Goal: Task Accomplishment & Management: Complete application form

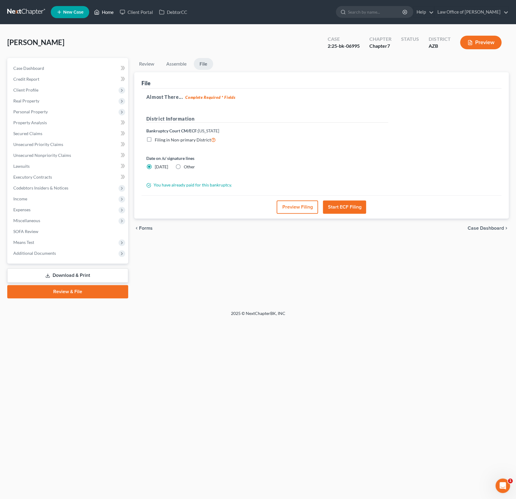
click at [112, 11] on link "Home" at bounding box center [104, 12] width 26 height 11
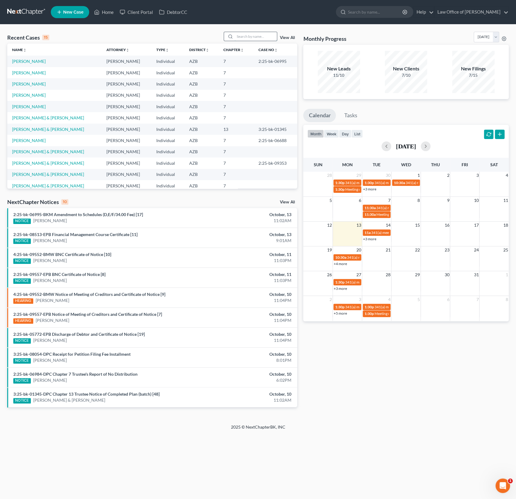
click at [254, 36] on input "search" at bounding box center [255, 36] width 42 height 9
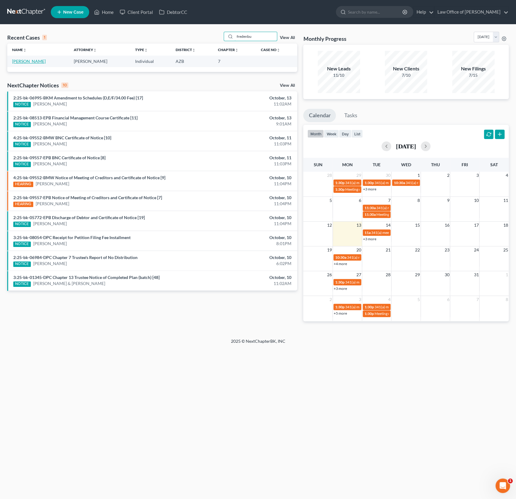
type input "fredenbu"
click at [34, 63] on link "[PERSON_NAME]" at bounding box center [29, 61] width 34 height 5
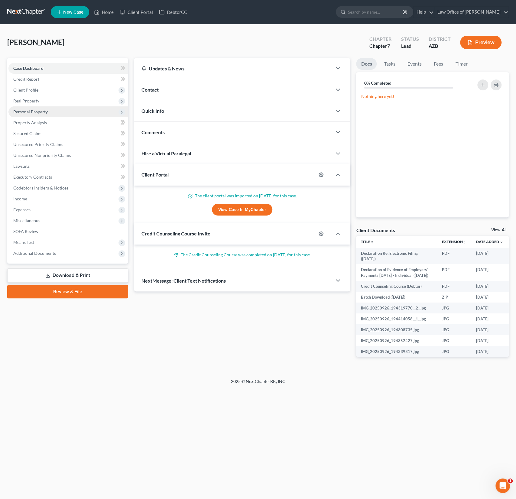
click at [37, 111] on span "Personal Property" at bounding box center [30, 111] width 34 height 5
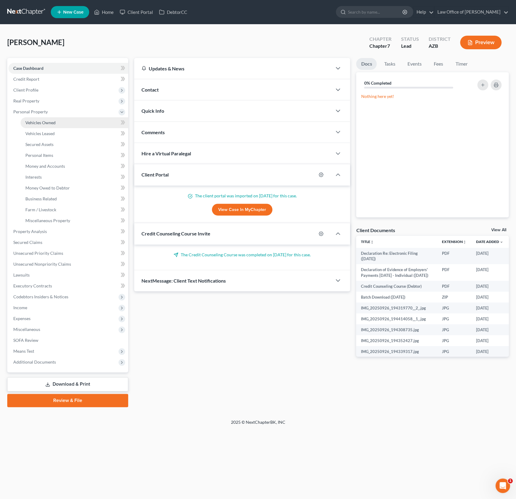
click at [43, 122] on span "Vehicles Owned" at bounding box center [40, 122] width 30 height 5
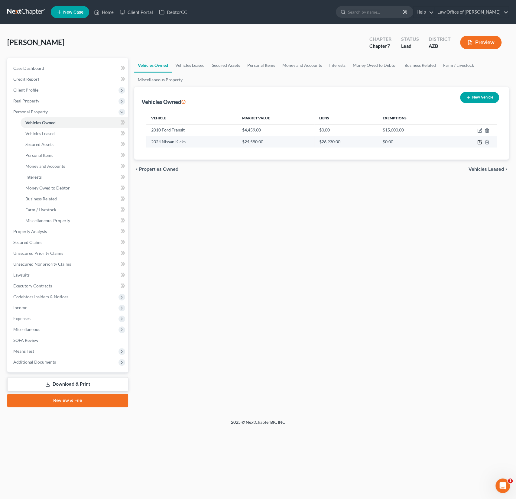
click at [479, 141] on icon "button" at bounding box center [479, 141] width 3 height 3
select select "0"
select select "2"
select select "0"
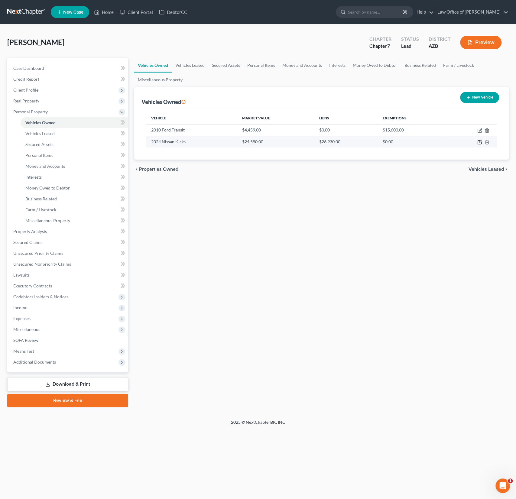
select select "45"
select select "0"
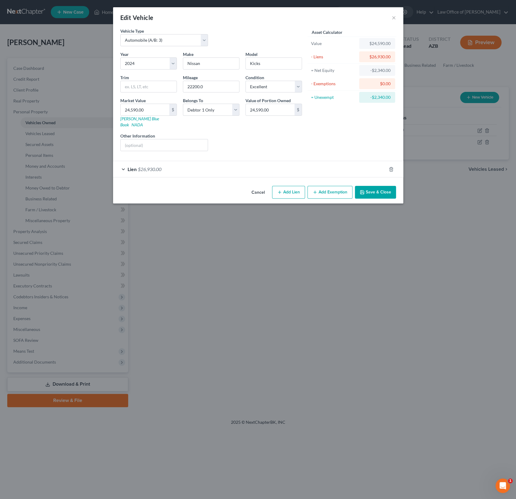
click at [192, 161] on div "Lien $26,930.00" at bounding box center [249, 169] width 273 height 16
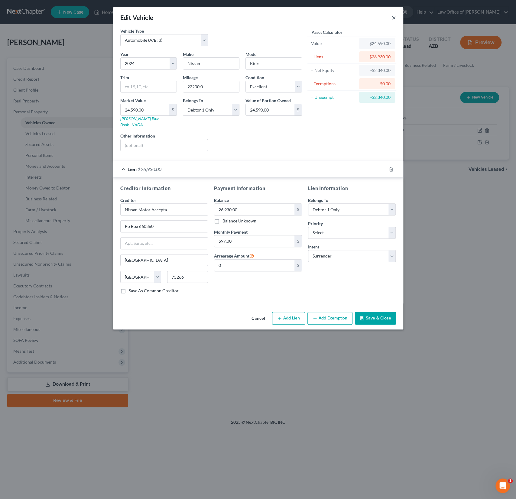
click at [393, 18] on button "×" at bounding box center [393, 17] width 4 height 7
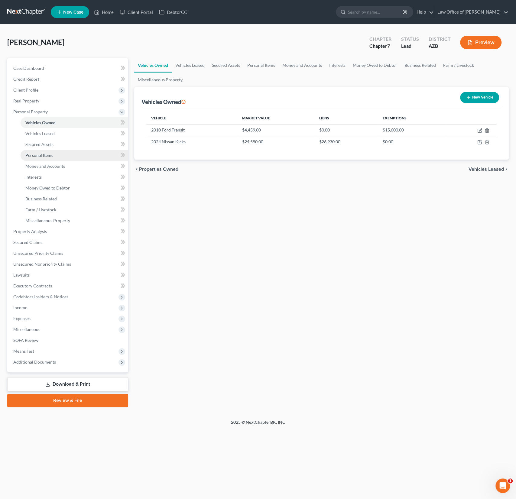
click at [38, 156] on span "Personal Items" at bounding box center [39, 155] width 28 height 5
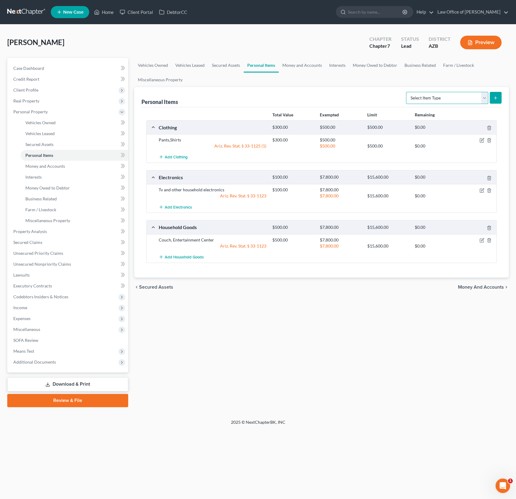
click at [427, 99] on select "Select Item Type Clothing (A/B: 11) Collectibles Of Value (A/B: 8) Electronics …" at bounding box center [447, 98] width 82 height 12
select select "pets"
click at [407, 92] on select "Select Item Type Clothing (A/B: 11) Collectibles Of Value (A/B: 8) Electronics …" at bounding box center [447, 98] width 82 height 12
click at [492, 100] on button "submit" at bounding box center [495, 98] width 12 height 12
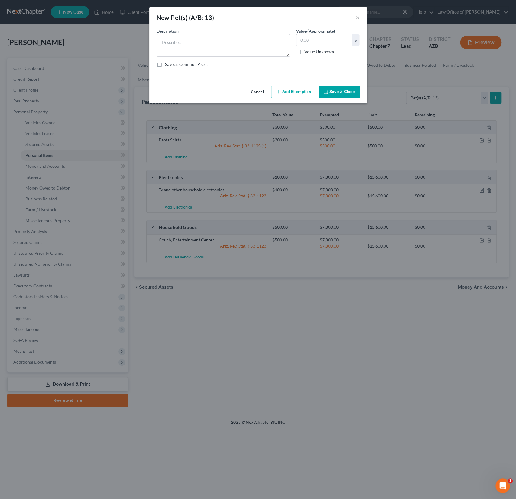
click at [172, 33] on span "Description" at bounding box center [167, 30] width 22 height 5
click at [172, 48] on textarea at bounding box center [222, 45] width 133 height 22
type textarea "1 cat"
click at [316, 40] on input "text" at bounding box center [324, 39] width 56 height 11
type input "20"
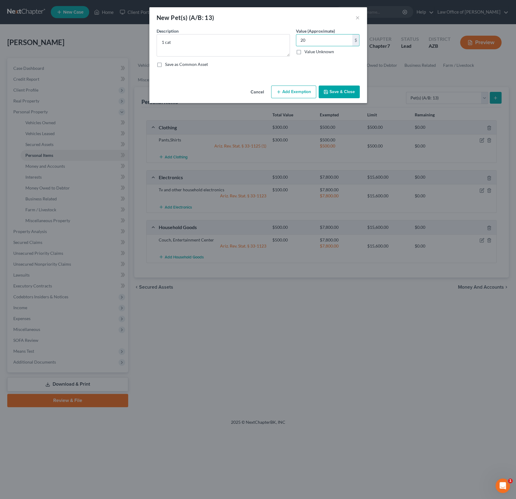
click at [299, 92] on button "Add Exemption" at bounding box center [293, 91] width 45 height 13
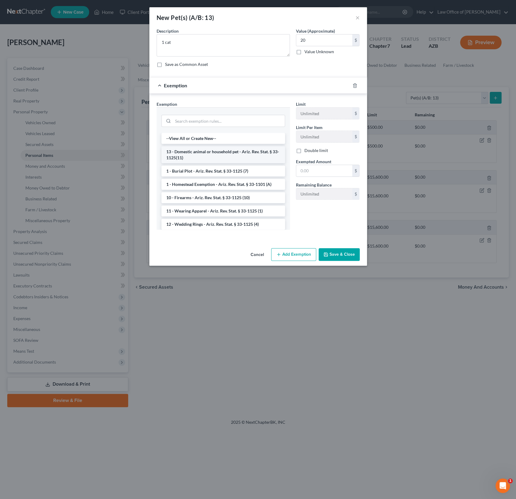
click at [198, 160] on li "13 - Domestic animal or household pet - Ariz. Rev. Stat. § 33-1125(11)" at bounding box center [223, 154] width 124 height 17
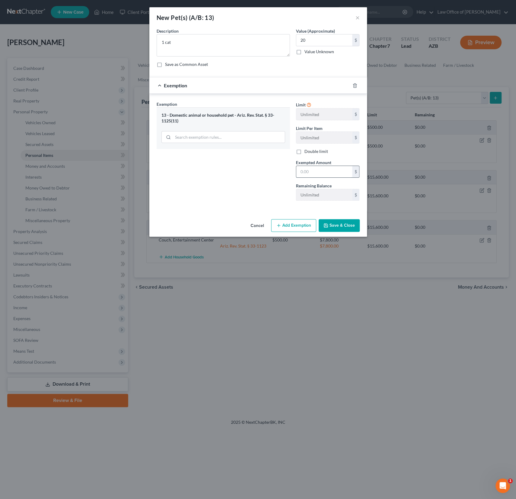
click at [313, 168] on input "text" at bounding box center [324, 171] width 56 height 11
type input "500"
click at [332, 224] on button "Save & Close" at bounding box center [338, 225] width 41 height 13
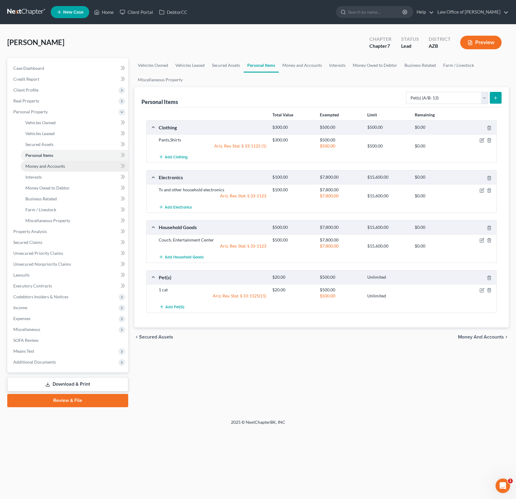
click at [47, 167] on span "Money and Accounts" at bounding box center [45, 165] width 40 height 5
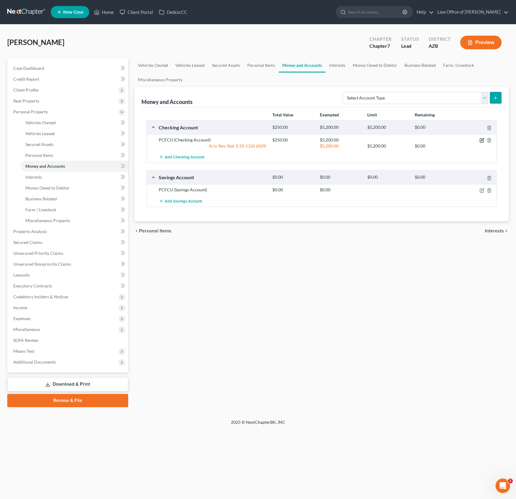
click at [482, 140] on icon "button" at bounding box center [482, 139] width 3 height 3
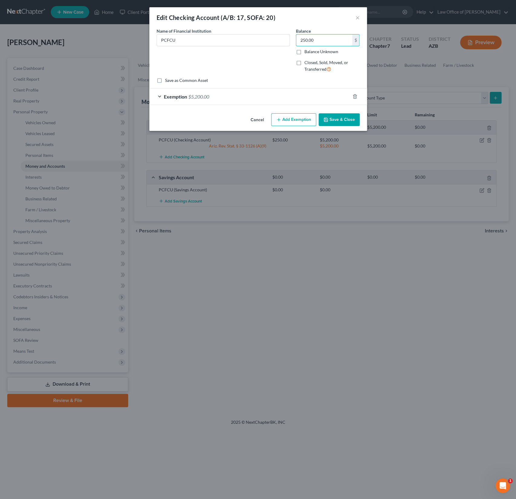
drag, startPoint x: 326, startPoint y: 42, endPoint x: 291, endPoint y: 35, distance: 36.1
click at [292, 35] on div "Name of Financial Institution * PCFCU Balance 250.00 $ Balance Unknown Balance …" at bounding box center [257, 53] width 209 height 50
drag, startPoint x: 337, startPoint y: 43, endPoint x: 267, endPoint y: 35, distance: 70.3
click at [267, 35] on div "Name of Financial Institution * PCFCU Balance 250.00 $ Balance Unknown Balance …" at bounding box center [257, 53] width 209 height 50
type input "1,175"
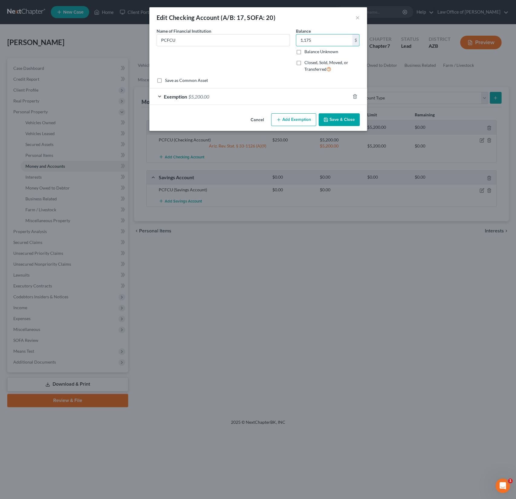
click at [339, 116] on button "Save & Close" at bounding box center [338, 119] width 41 height 13
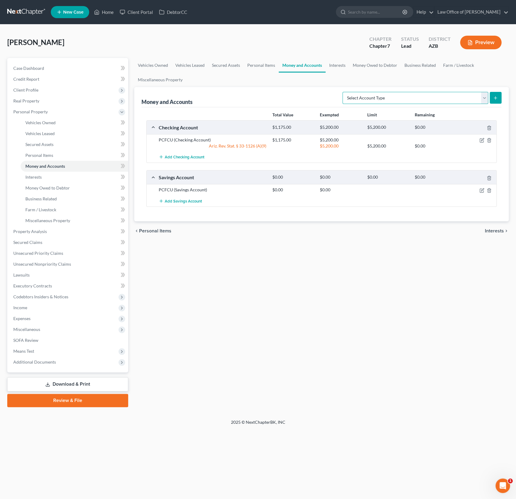
click at [382, 98] on select "Select Account Type Brokerage (A/B: 18, SOFA: 20) Cash on Hand (A/B: 16) Certif…" at bounding box center [415, 98] width 146 height 12
select select "checking"
click at [344, 92] on select "Select Account Type Brokerage (A/B: 18, SOFA: 20) Cash on Hand (A/B: 16) Certif…" at bounding box center [415, 98] width 146 height 12
click at [494, 96] on icon "submit" at bounding box center [495, 97] width 5 height 5
click at [393, 96] on select "Select Account Type Brokerage (A/B: 18, SOFA: 20) Cash on Hand (A/B: 16) Certif…" at bounding box center [415, 98] width 146 height 12
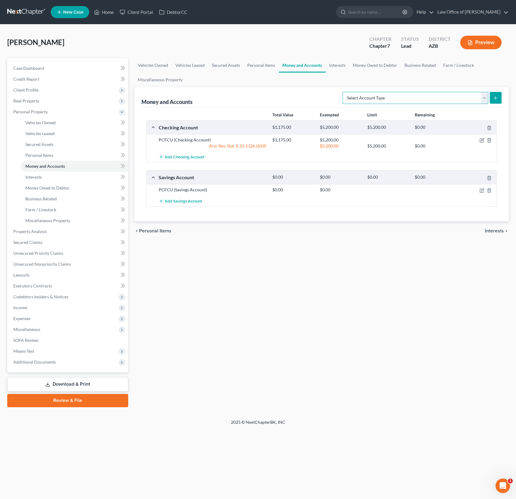
select select "checking"
click at [344, 92] on select "Select Account Type Brokerage (A/B: 18, SOFA: 20) Cash on Hand (A/B: 16) Certif…" at bounding box center [415, 98] width 146 height 12
click at [496, 98] on icon "submit" at bounding box center [495, 97] width 5 height 5
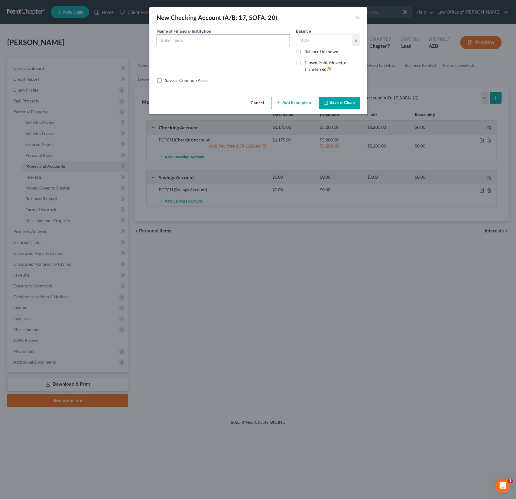
click at [187, 42] on input "text" at bounding box center [223, 39] width 133 height 11
type input "Mountain America Credit Union"
click at [304, 65] on label "Closed, Sold, Moved, or Transferred" at bounding box center [331, 66] width 55 height 13
click at [307, 63] on input "Closed, Sold, Moved, or Transferred" at bounding box center [309, 62] width 4 height 4
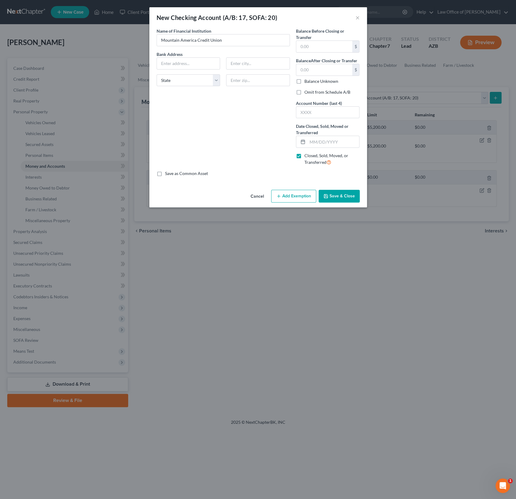
click at [304, 155] on label "Closed, Sold, Moved, or Transferred" at bounding box center [331, 159] width 55 height 13
click at [307, 155] on input "Closed, Sold, Moved, or Transferred" at bounding box center [309, 155] width 4 height 4
checkbox input "false"
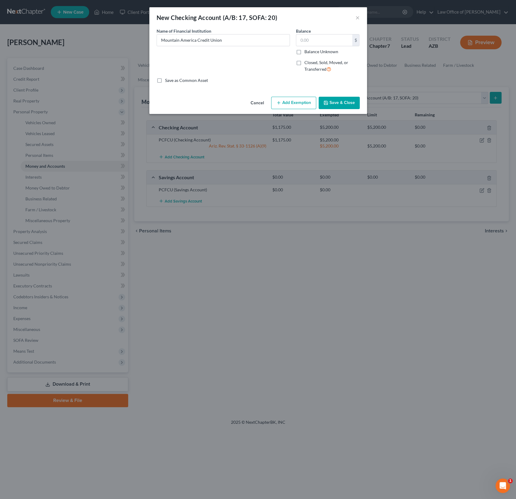
click at [338, 106] on button "Save & Close" at bounding box center [338, 103] width 41 height 13
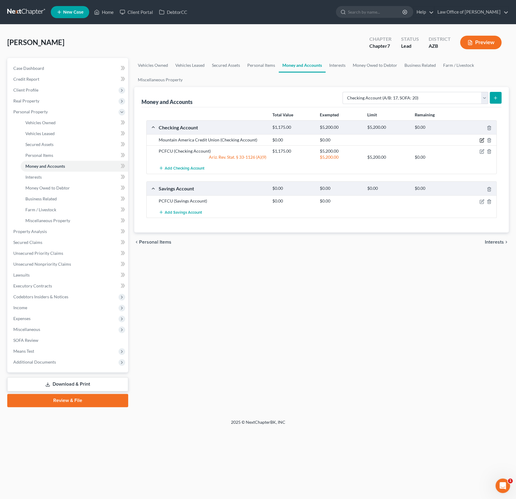
click at [481, 139] on icon "button" at bounding box center [481, 141] width 4 height 4
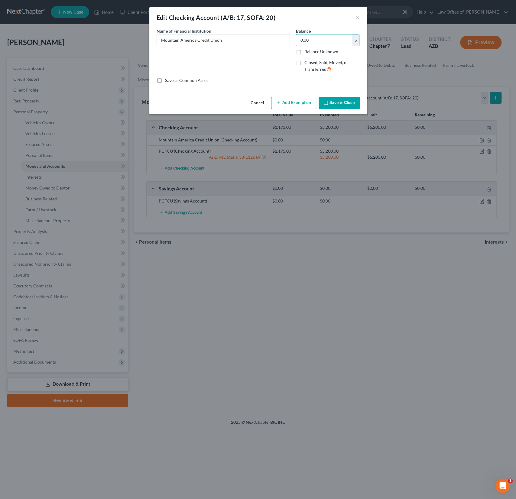
drag, startPoint x: 320, startPoint y: 39, endPoint x: 286, endPoint y: 34, distance: 34.5
click at [286, 34] on div "Name of Financial Institution * Mountain America Credit Union Balance 0.00 $ Ba…" at bounding box center [257, 53] width 209 height 50
drag, startPoint x: 318, startPoint y: 41, endPoint x: 290, endPoint y: 39, distance: 28.2
click at [290, 39] on div "Name of Financial Institution * Mountain America Credit Union Balance 0.00 $ Ba…" at bounding box center [257, 53] width 209 height 50
type input "1,175"
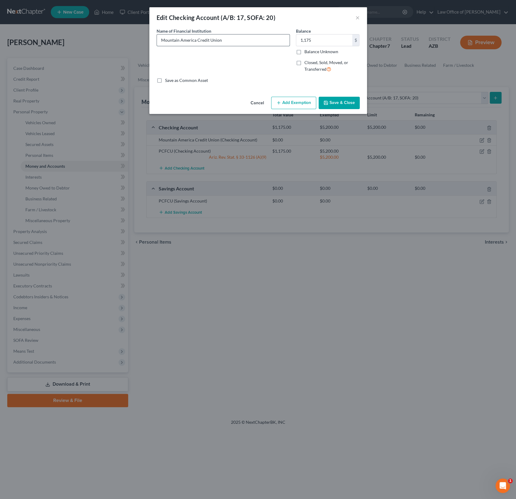
click at [231, 40] on input "Mountain America Credit Union" at bounding box center [223, 39] width 133 height 11
type input "Mountain America Credit Union (Opened"
click at [340, 101] on button "Save & Close" at bounding box center [338, 103] width 41 height 13
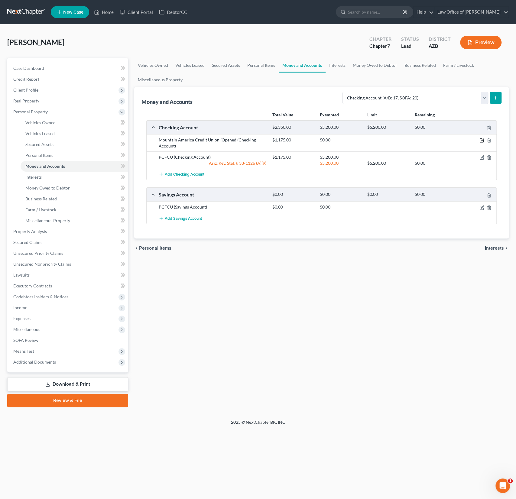
click at [482, 139] on icon "button" at bounding box center [482, 139] width 3 height 3
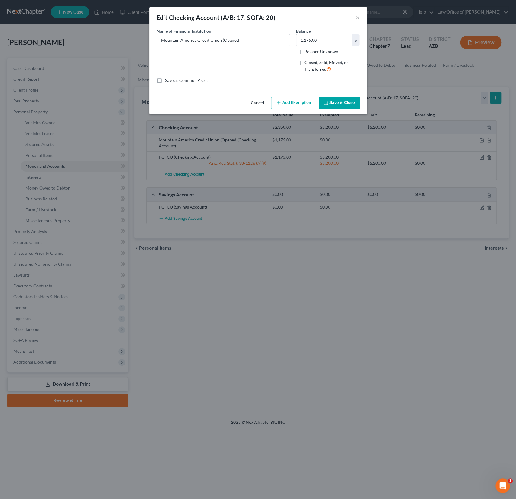
click at [296, 99] on button "Add Exemption" at bounding box center [293, 103] width 45 height 13
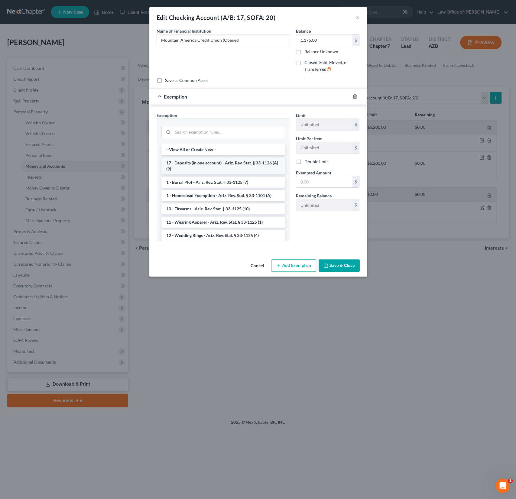
click at [218, 165] on li "17 - Deposits (in one account) - Ariz. Rev. Stat. § 33-1126 (A)(9)" at bounding box center [223, 165] width 124 height 17
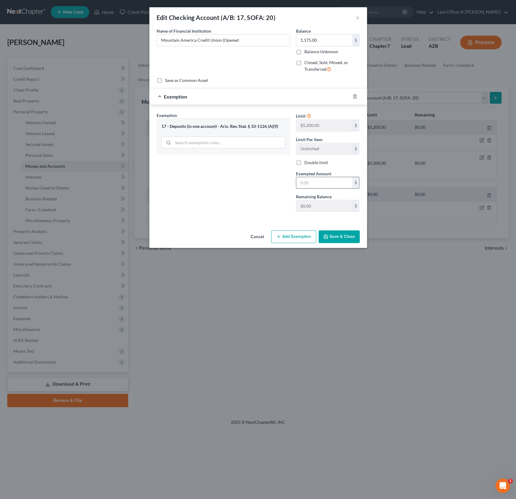
click at [305, 182] on input "text" at bounding box center [324, 182] width 56 height 11
type input "5,200"
click at [339, 232] on button "Save & Close" at bounding box center [338, 236] width 41 height 13
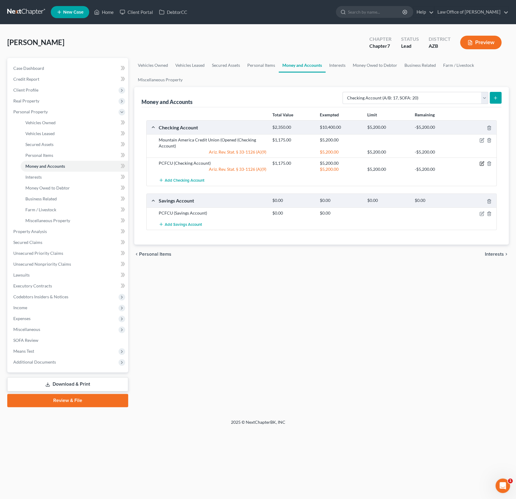
click at [481, 161] on icon "button" at bounding box center [481, 163] width 5 height 5
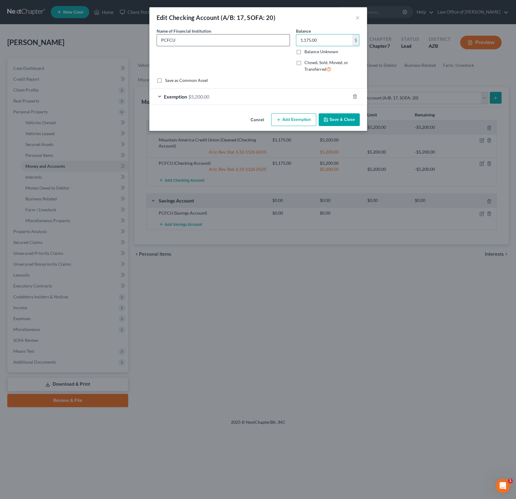
drag, startPoint x: 324, startPoint y: 41, endPoint x: 268, endPoint y: 39, distance: 56.2
click at [272, 39] on div "Name of Financial Institution * PCFCU Balance 1,175.00 $ Balance Unknown Balanc…" at bounding box center [257, 53] width 209 height 50
drag, startPoint x: 320, startPoint y: 42, endPoint x: 295, endPoint y: 37, distance: 25.5
click at [296, 37] on input "1,175.00" at bounding box center [324, 39] width 56 height 11
type input "0"
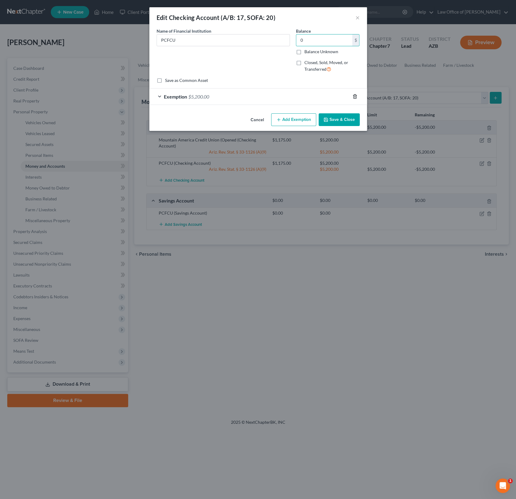
click at [353, 94] on icon "button" at bounding box center [354, 96] width 5 height 5
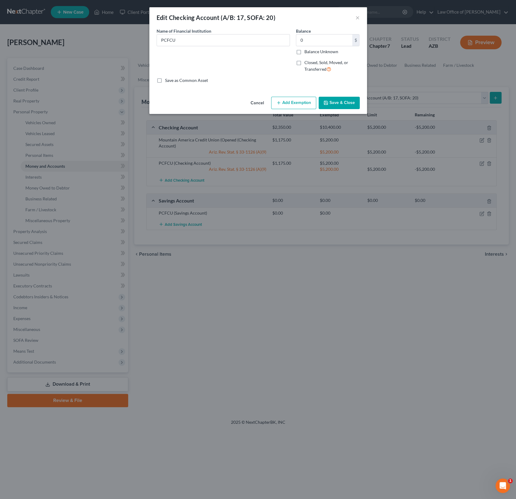
click at [341, 106] on button "Save & Close" at bounding box center [338, 103] width 41 height 13
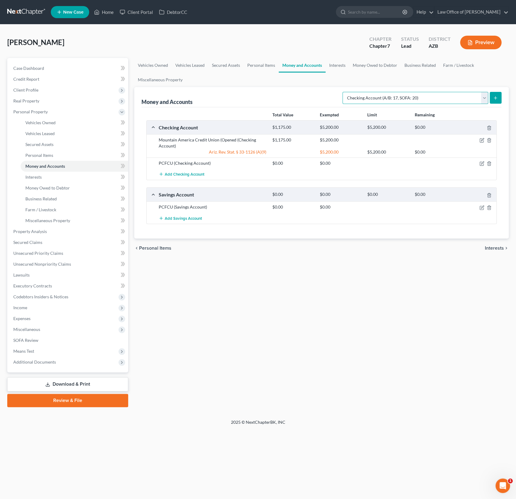
click at [416, 95] on select "Select Account Type Brokerage (A/B: 18, SOFA: 20) Cash on Hand (A/B: 16) Certif…" at bounding box center [415, 98] width 146 height 12
select select "savings"
click at [344, 92] on select "Select Account Type Brokerage (A/B: 18, SOFA: 20) Cash on Hand (A/B: 16) Certif…" at bounding box center [415, 98] width 146 height 12
click at [498, 97] on button "submit" at bounding box center [495, 98] width 12 height 12
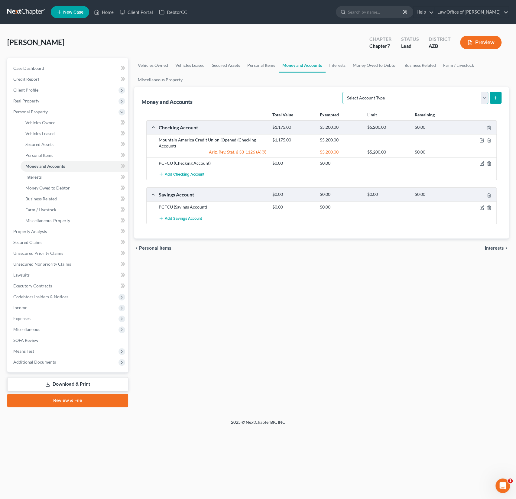
click at [393, 96] on select "Select Account Type Brokerage (A/B: 18, SOFA: 20) Cash on Hand (A/B: 16) Certif…" at bounding box center [415, 98] width 146 height 12
select select "savings"
click at [344, 92] on select "Select Account Type Brokerage (A/B: 18, SOFA: 20) Cash on Hand (A/B: 16) Certif…" at bounding box center [415, 98] width 146 height 12
click at [494, 98] on icon "submit" at bounding box center [495, 97] width 5 height 5
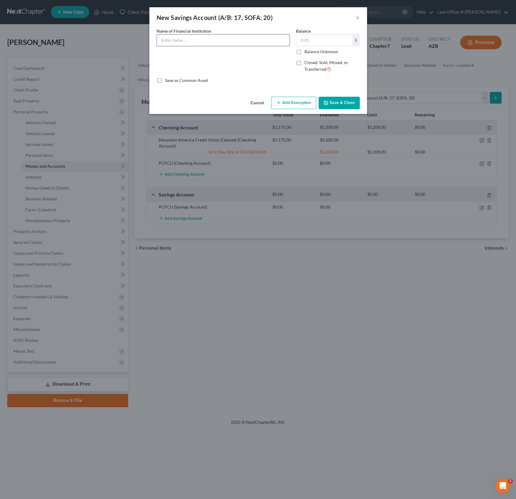
click at [206, 43] on input "text" at bounding box center [223, 39] width 133 height 11
type input "Mountain America Credit Union (Recently opened)"
click at [332, 38] on input "text" at bounding box center [324, 39] width 56 height 11
type input "10"
click at [342, 100] on button "Save & Close" at bounding box center [338, 103] width 41 height 13
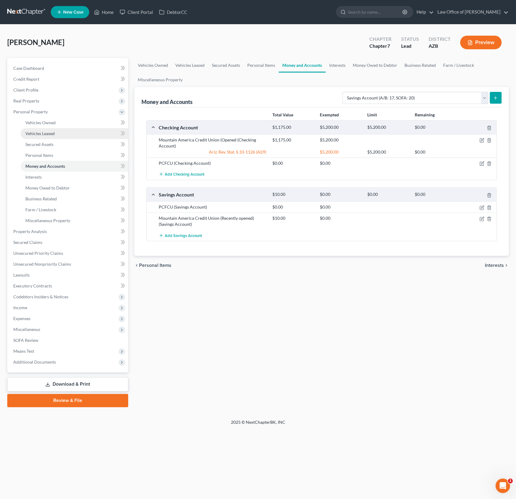
click at [48, 131] on span "Vehicles Leased" at bounding box center [39, 133] width 29 height 5
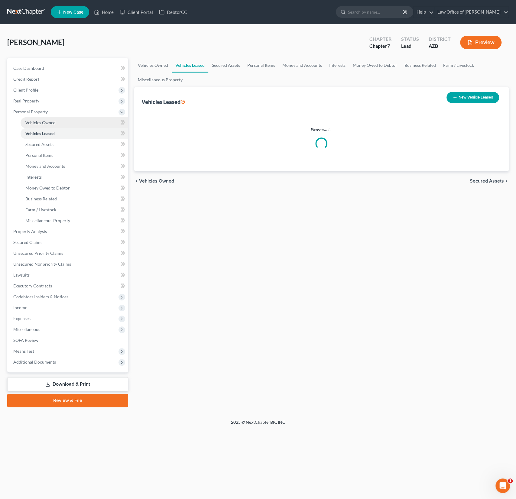
click at [48, 124] on span "Vehicles Owned" at bounding box center [40, 122] width 30 height 5
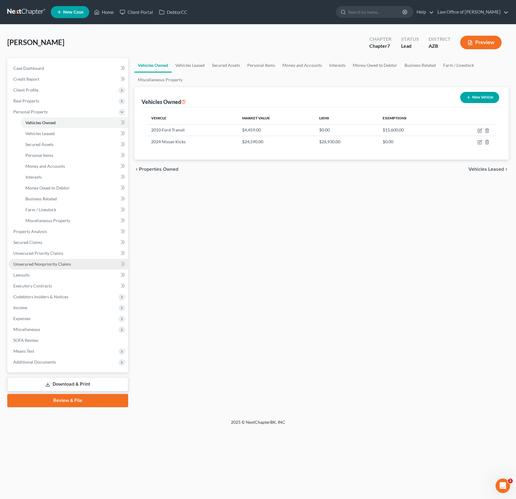
click at [60, 262] on span "Unsecured Nonpriority Claims" at bounding box center [42, 263] width 58 height 5
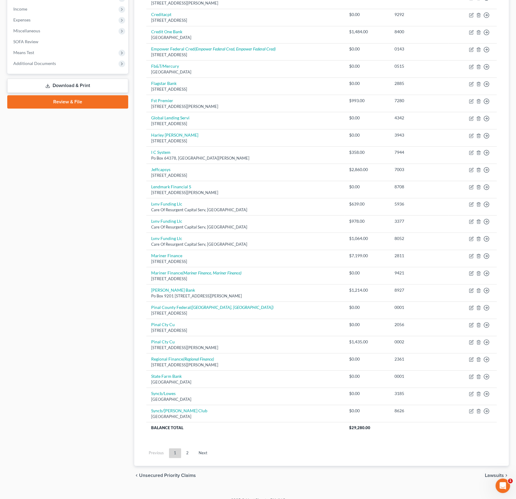
scroll to position [190, 0]
click at [184, 450] on link "2" at bounding box center [187, 452] width 12 height 10
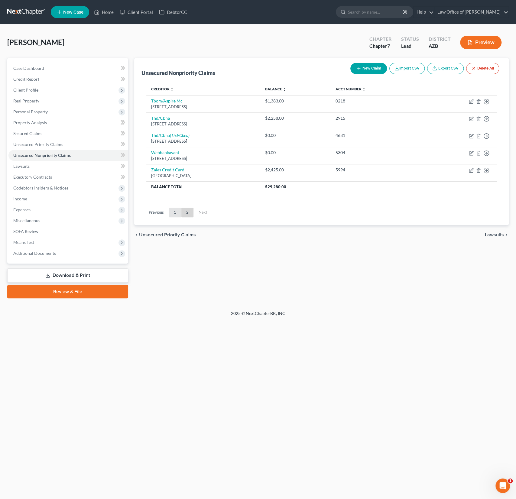
click at [174, 211] on link "1" at bounding box center [175, 213] width 12 height 10
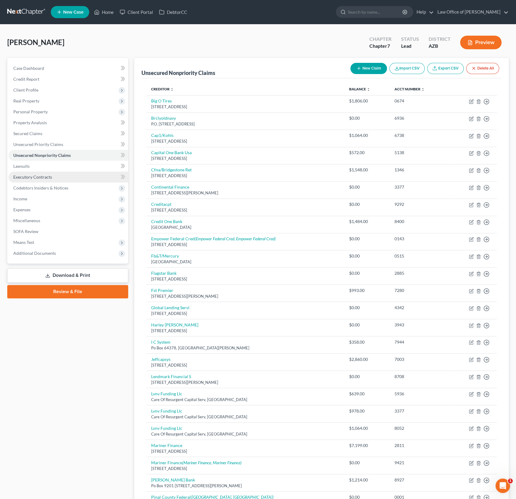
click at [42, 178] on span "Executory Contracts" at bounding box center [32, 176] width 39 height 5
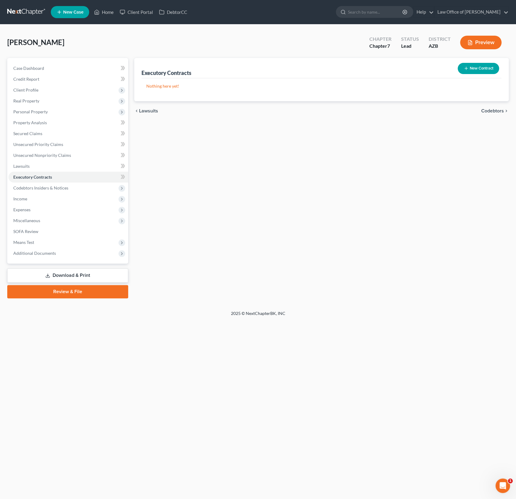
click at [480, 72] on button "New Contract" at bounding box center [477, 68] width 41 height 11
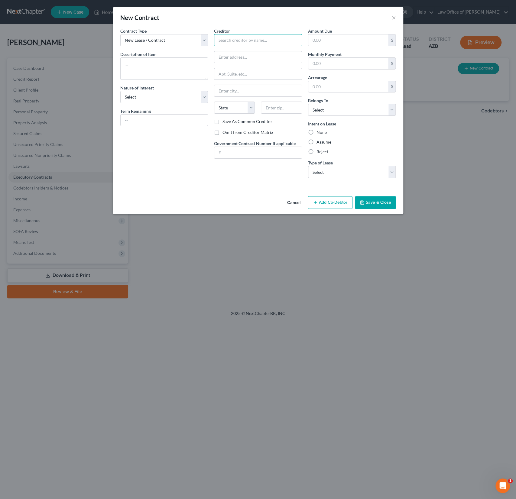
click at [242, 43] on input "text" at bounding box center [258, 40] width 88 height 12
click at [156, 62] on textarea at bounding box center [164, 68] width 88 height 22
type input "Remy"
type textarea "Residential Lease"
click at [159, 100] on select "Select Purchaser Agent Lessor Lessee" at bounding box center [164, 97] width 88 height 12
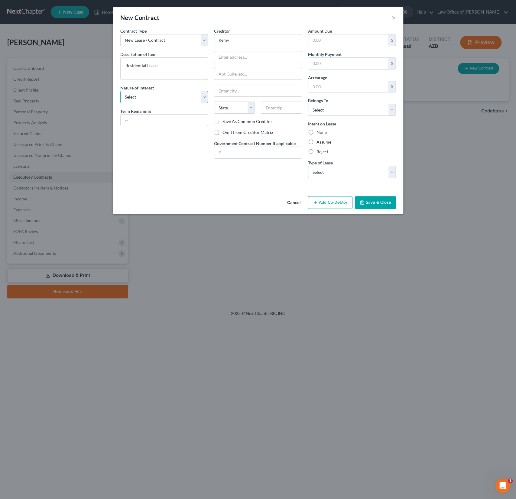
select select "3"
click at [120, 91] on select "Select Purchaser Agent Lessor Lessee" at bounding box center [164, 97] width 88 height 12
click at [236, 130] on label "Omit from Creditor Matrix" at bounding box center [247, 132] width 51 height 6
click at [229, 130] on input "Omit from Creditor Matrix" at bounding box center [227, 131] width 4 height 4
checkbox input "true"
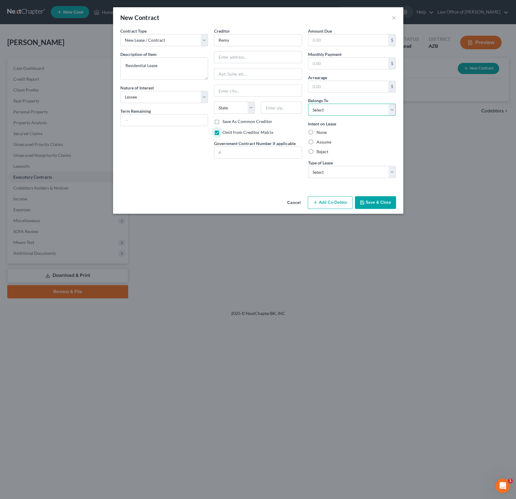
click at [323, 112] on select "Select Debtor 1 Only Debtor 2 Only Debtor 1 And Debtor 2 Only At Least One Of T…" at bounding box center [352, 110] width 88 height 12
select select "0"
click at [308, 104] on select "Select Debtor 1 Only Debtor 2 Only Debtor 1 And Debtor 2 Only At Least One Of T…" at bounding box center [352, 110] width 88 height 12
click at [316, 132] on label "None" at bounding box center [321, 132] width 10 height 6
click at [319, 132] on input "None" at bounding box center [321, 131] width 4 height 4
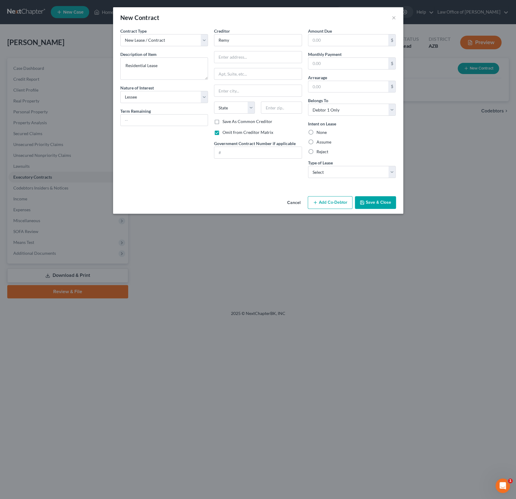
radio input "true"
click at [331, 171] on select "Select Real Estate Car Other" at bounding box center [352, 172] width 88 height 12
select select "0"
click at [308, 166] on select "Select Real Estate Car Other" at bounding box center [352, 172] width 88 height 12
click at [245, 43] on input "Remy" at bounding box center [258, 40] width 88 height 12
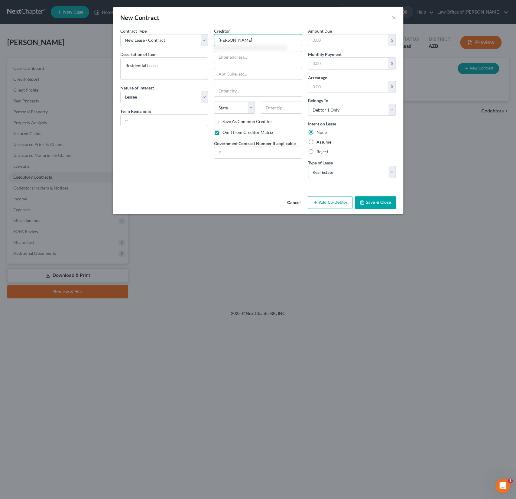
type input "Remi Tobler"
click at [370, 204] on button "Save & Close" at bounding box center [375, 202] width 41 height 13
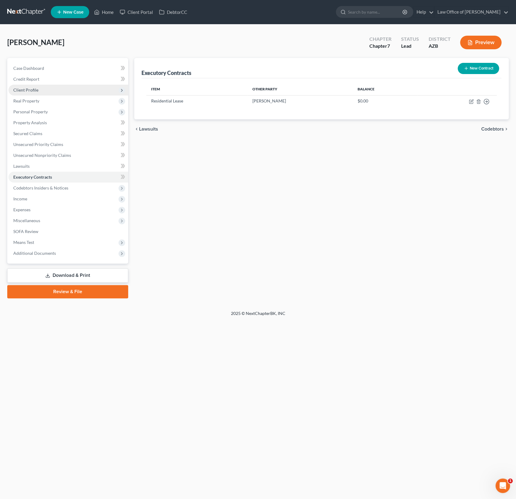
click at [32, 91] on span "Client Profile" at bounding box center [25, 89] width 25 height 5
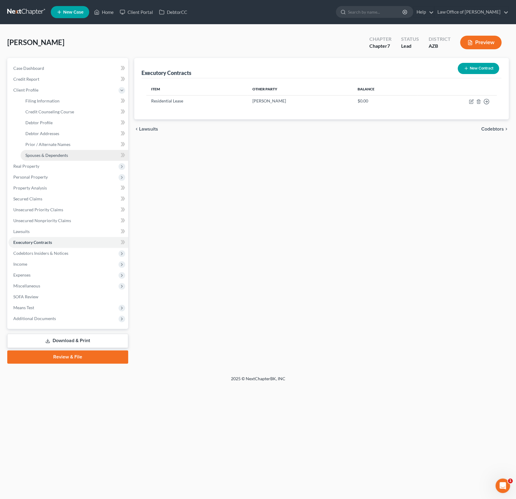
click at [55, 155] on span "Spouses & Dependents" at bounding box center [46, 155] width 43 height 5
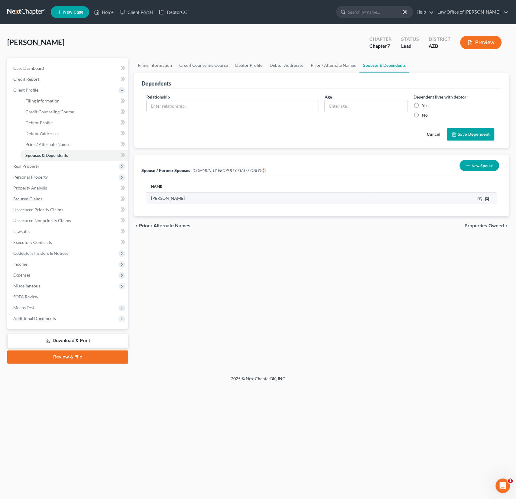
click at [487, 198] on icon "button" at bounding box center [486, 198] width 5 height 5
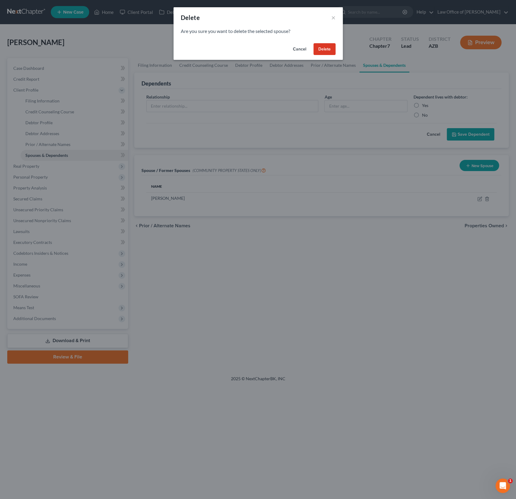
click at [327, 51] on button "Delete" at bounding box center [324, 49] width 22 height 12
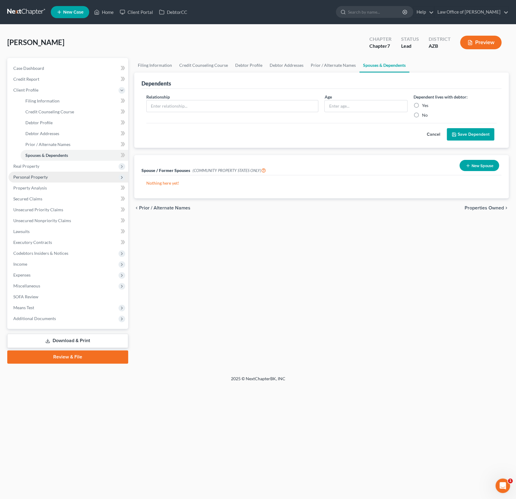
click at [39, 175] on span "Personal Property" at bounding box center [30, 176] width 34 height 5
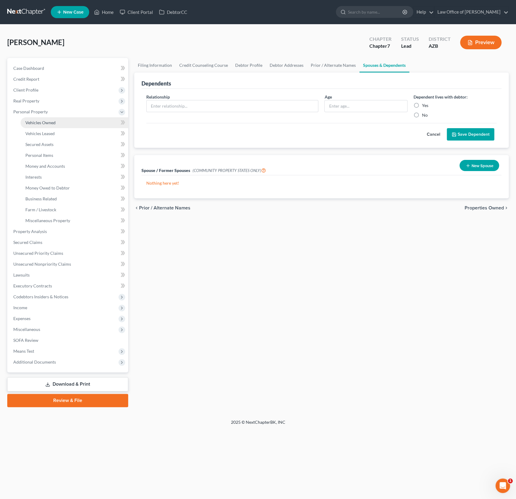
click at [42, 122] on span "Vehicles Owned" at bounding box center [40, 122] width 30 height 5
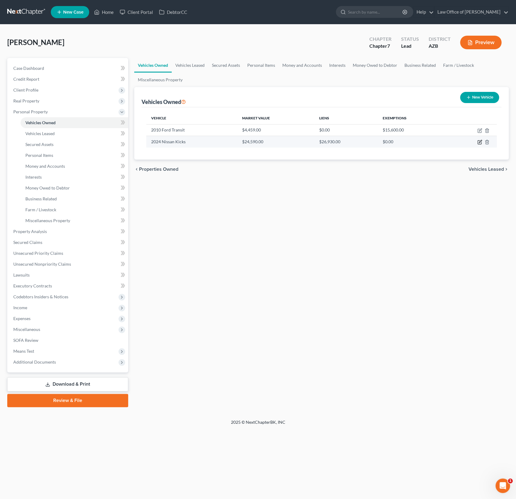
click at [481, 140] on icon "button" at bounding box center [479, 142] width 5 height 5
select select "0"
select select "2"
select select "0"
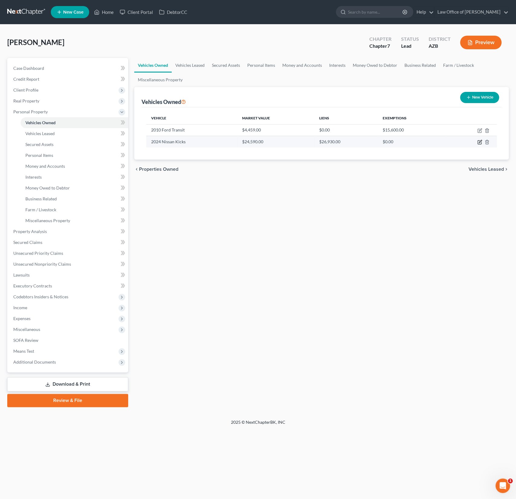
select select "45"
select select "0"
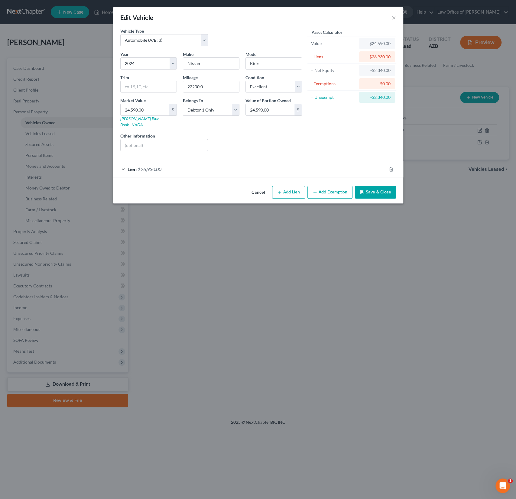
click at [247, 168] on div "Lien $26,930.00" at bounding box center [249, 169] width 273 height 16
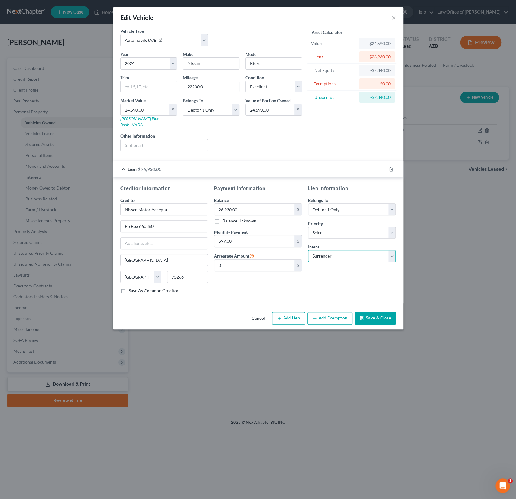
click at [332, 250] on select "Select Surrender Redeem Reaffirm Avoid Other" at bounding box center [352, 256] width 88 height 12
select select "4"
click at [308, 250] on select "Select Surrender Redeem Reaffirm Avoid Other" at bounding box center [352, 256] width 88 height 12
click at [331, 252] on select "Select Surrender Redeem Reaffirm Avoid Other" at bounding box center [352, 256] width 88 height 12
click at [308, 250] on select "Select Surrender Redeem Reaffirm Avoid Other" at bounding box center [352, 256] width 88 height 12
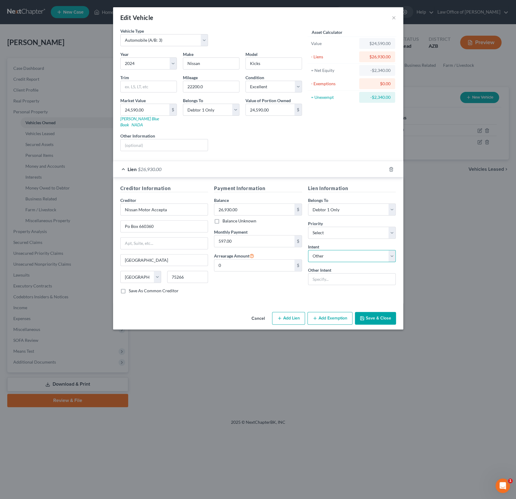
click at [331, 252] on select "Select Surrender Redeem Reaffirm Avoid Other" at bounding box center [352, 256] width 88 height 12
click at [308, 250] on select "Select Surrender Redeem Reaffirm Avoid Other" at bounding box center [352, 256] width 88 height 12
click at [325, 273] on input "text" at bounding box center [352, 279] width 88 height 12
type input "Continue payments"
click at [378, 312] on button "Save & Close" at bounding box center [375, 318] width 41 height 13
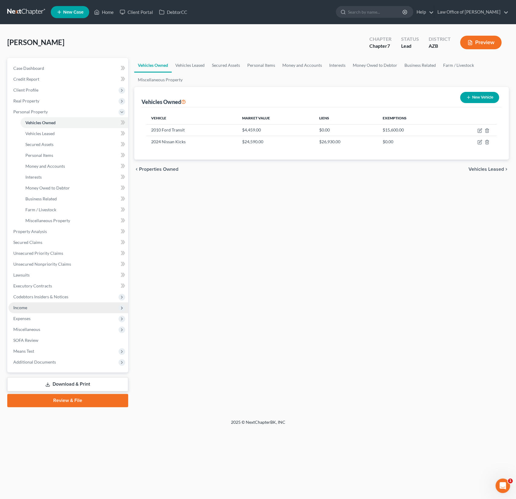
click at [34, 308] on span "Income" at bounding box center [68, 307] width 120 height 11
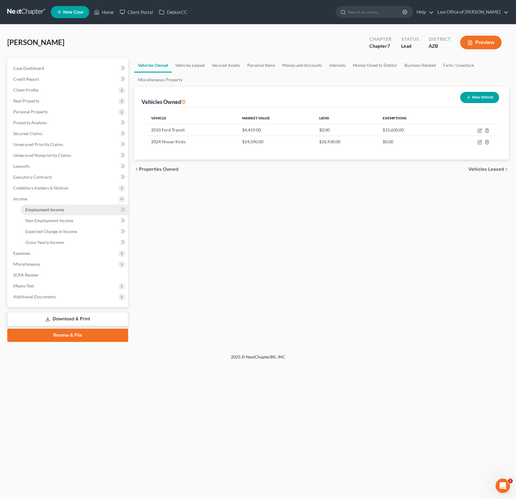
click at [53, 207] on span "Employment Income" at bounding box center [44, 209] width 39 height 5
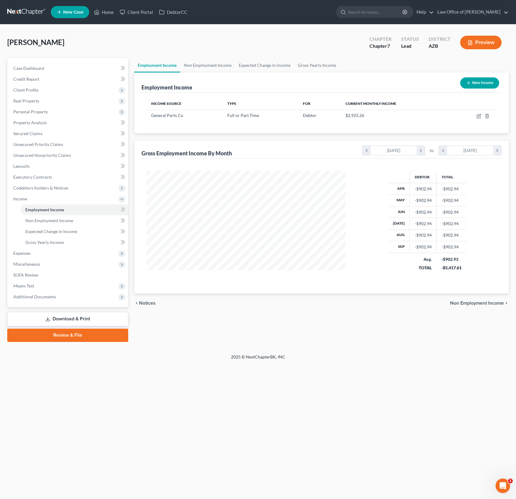
scroll to position [108, 211]
click at [480, 114] on icon "button" at bounding box center [478, 116] width 5 height 5
select select "0"
select select "3"
select select "2"
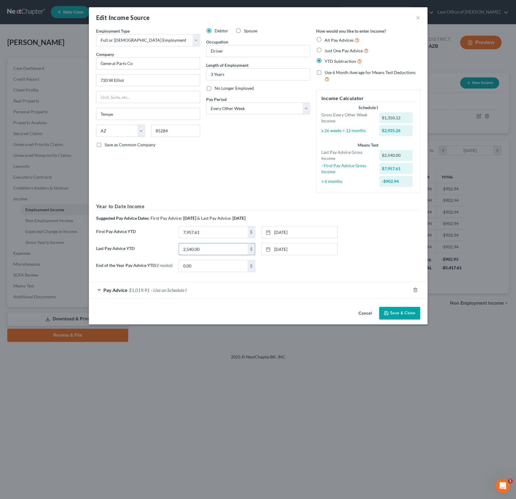
drag, startPoint x: 211, startPoint y: 249, endPoint x: 161, endPoint y: 246, distance: 50.2
click at [161, 246] on div "Last Pay Advice YTD 2,540.00 $ 9/19/2025 close Date 9/19/2025 Time 12:00 AM che…" at bounding box center [258, 251] width 330 height 17
drag, startPoint x: 213, startPoint y: 249, endPoint x: 166, endPoint y: 244, distance: 46.5
click at [166, 244] on div "Last Pay Advice YTD 2,540.00 $ 9/19/2025 close Date 9/19/2025 Time 12:00 AM che…" at bounding box center [258, 251] width 330 height 17
click at [165, 244] on label "Last Pay Advice YTD" at bounding box center [134, 251] width 82 height 17
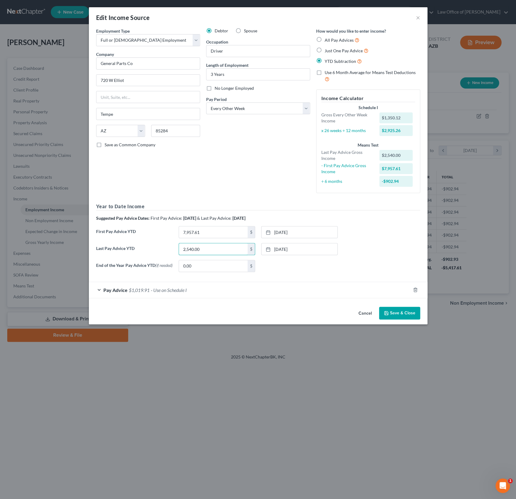
drag, startPoint x: 209, startPoint y: 249, endPoint x: 158, endPoint y: 243, distance: 51.4
click at [158, 243] on div "Last Pay Advice YTD 2,540.00 $ 9/19/2025 close Date 9/19/2025 Time 12:00 AM che…" at bounding box center [258, 251] width 330 height 17
click at [205, 246] on input "2,540.00" at bounding box center [213, 248] width 69 height 11
type input "25,465.84"
click at [401, 317] on button "Save & Close" at bounding box center [399, 313] width 41 height 13
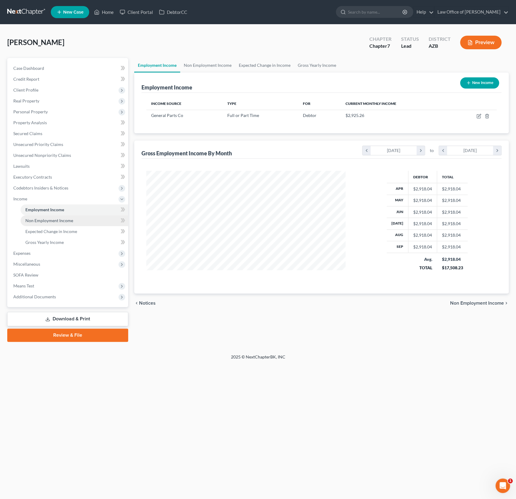
click at [47, 220] on span "Non Employment Income" at bounding box center [49, 220] width 48 height 5
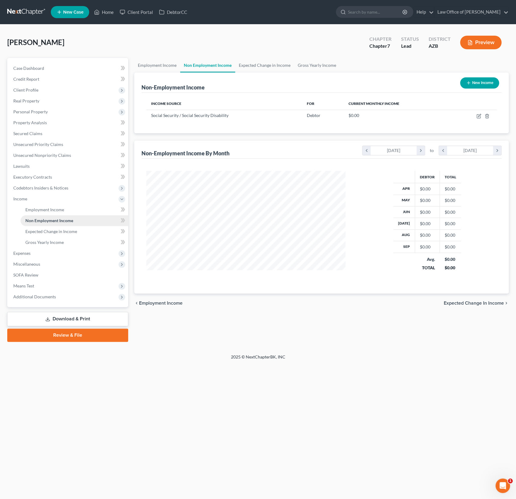
scroll to position [108, 211]
click at [478, 115] on icon "button" at bounding box center [479, 115] width 3 height 3
select select "4"
select select "0"
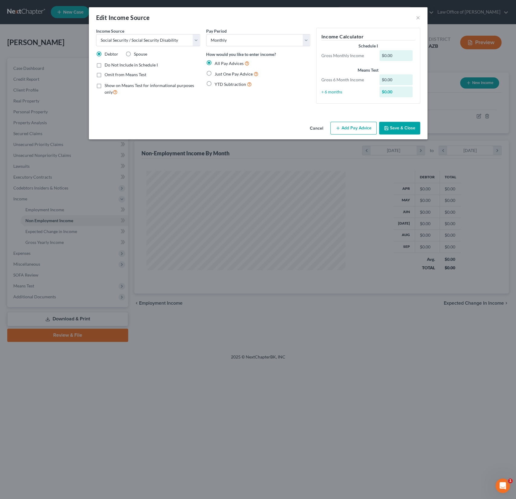
click at [214, 73] on label "Just One Pay Advice" at bounding box center [236, 73] width 44 height 7
click at [217, 73] on input "Just One Pay Advice" at bounding box center [219, 72] width 4 height 4
radio input "true"
click at [357, 129] on button "Add Pay Advice" at bounding box center [353, 128] width 46 height 13
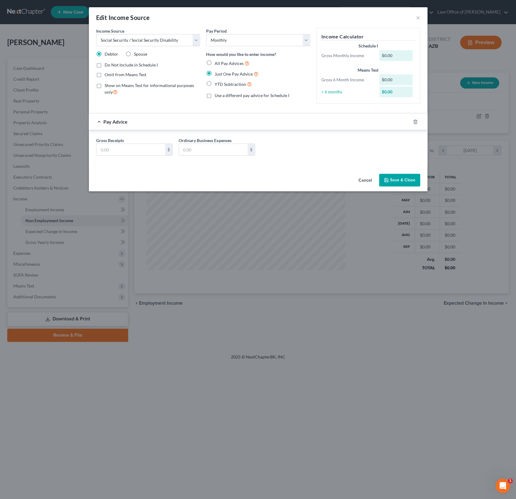
click at [128, 155] on div "Gross Receipts $ Ordinary Business Expenses $" at bounding box center [258, 148] width 330 height 23
click at [125, 151] on input "text" at bounding box center [130, 149] width 69 height 11
type input "2"
type input "1,222.50"
click at [388, 178] on icon "button" at bounding box center [386, 180] width 5 height 5
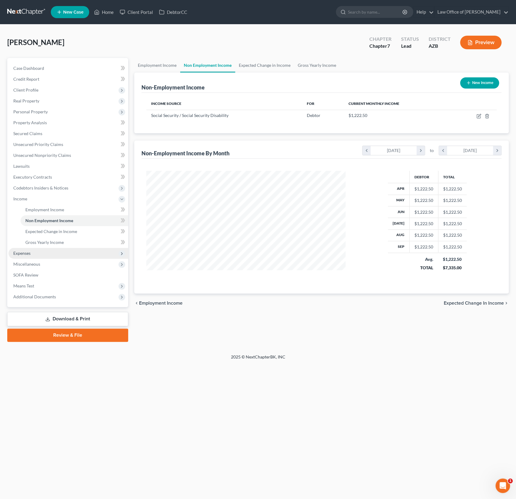
click at [35, 255] on span "Expenses" at bounding box center [68, 253] width 120 height 11
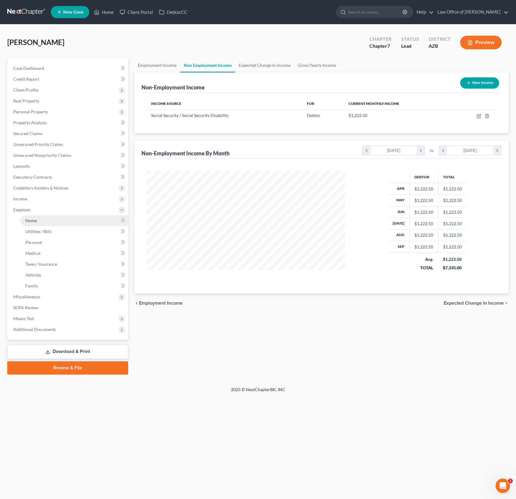
click at [40, 220] on link "Home" at bounding box center [75, 220] width 108 height 11
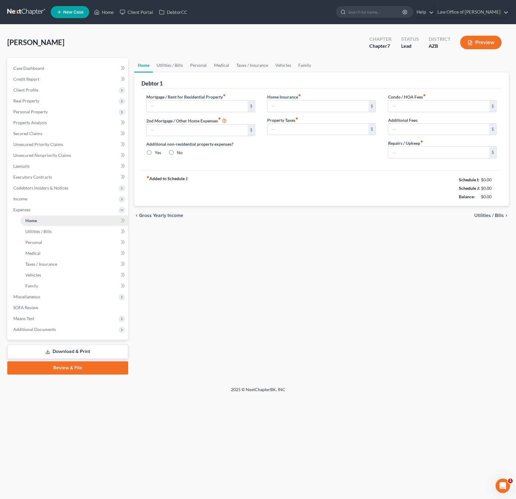
type input "910.00"
type input "0.00"
radio input "true"
type input "0.00"
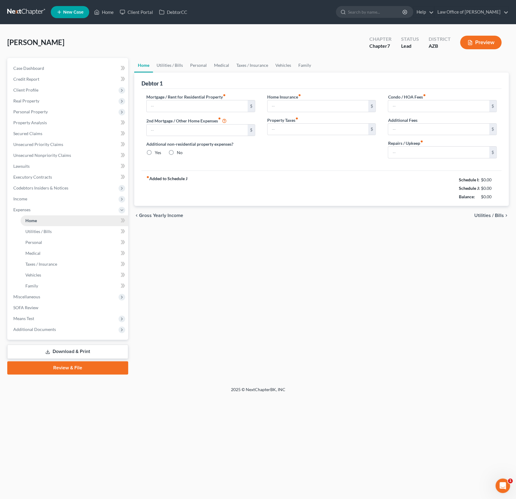
type input "0.00"
click at [167, 71] on link "Utilities / Bills" at bounding box center [170, 65] width 34 height 14
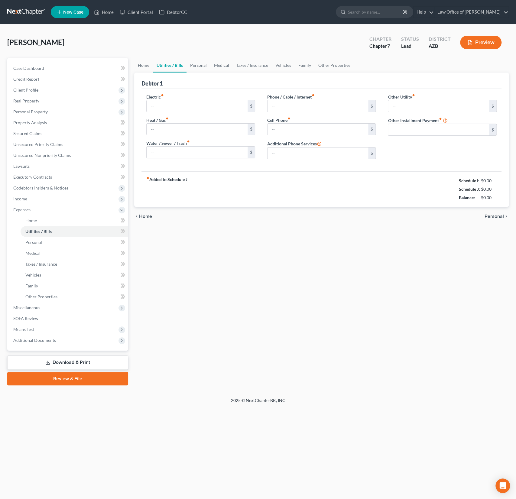
type input "140.00"
type input "0.00"
type input "50.00"
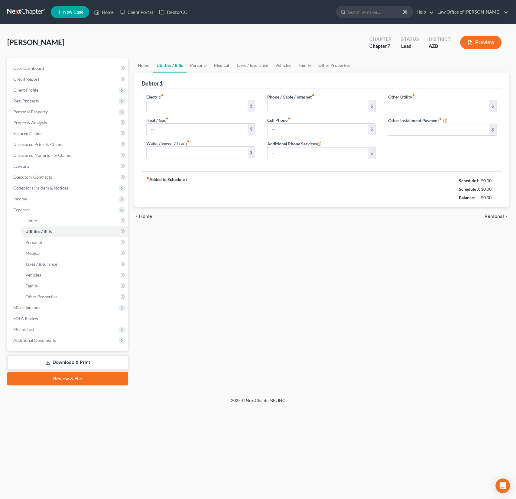
type input "0.00"
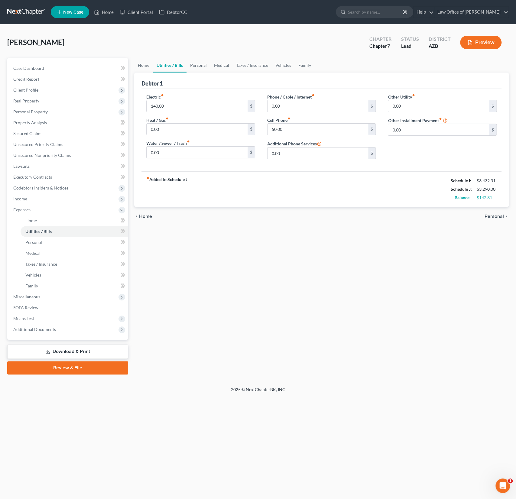
click at [335, 321] on div "Home Utilities / Bills Personal Medical Taxes / Insurance Vehicles Family Debto…" at bounding box center [321, 216] width 380 height 316
click at [95, 349] on link "Download & Print" at bounding box center [67, 351] width 121 height 14
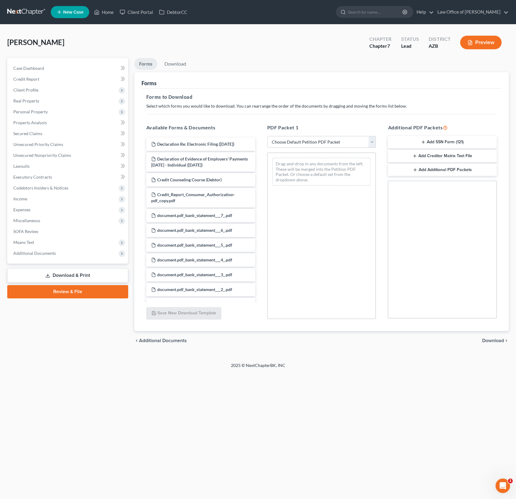
click at [313, 147] on select "Choose Default Petition PDF Packet Complete Bankruptcy Petition (all forms and …" at bounding box center [321, 142] width 109 height 12
select select "0"
click at [267, 136] on select "Choose Default Petition PDF Packet Complete Bankruptcy Petition (all forms and …" at bounding box center [321, 142] width 109 height 12
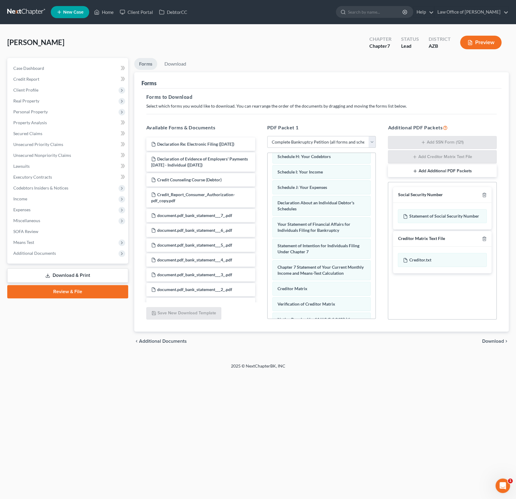
scroll to position [199, 0]
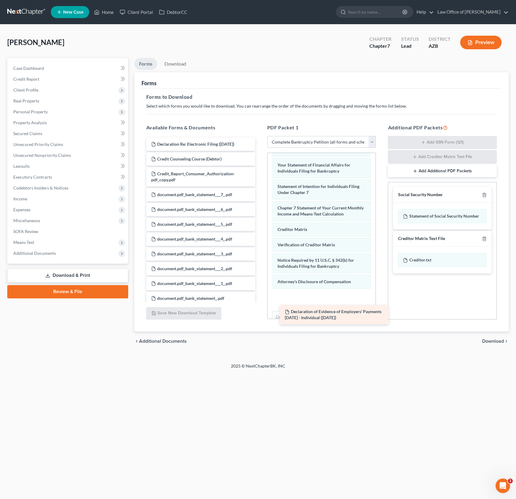
drag, startPoint x: 223, startPoint y: 167, endPoint x: 353, endPoint y: 314, distance: 196.4
click at [260, 314] on div "Declaration of Evidence of Employers' Payments Within 60 Days - Individual (10/…" at bounding box center [200, 377] width 118 height 480
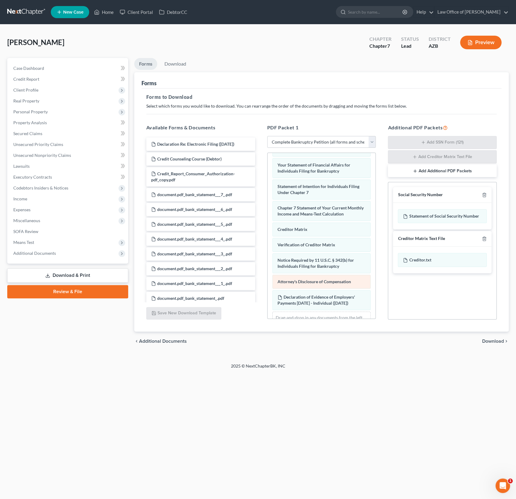
scroll to position [227, 0]
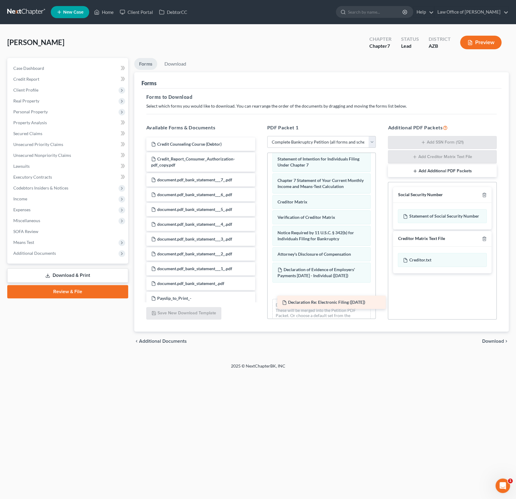
drag, startPoint x: 204, startPoint y: 144, endPoint x: 333, endPoint y: 303, distance: 204.6
click at [260, 303] on div "Declaration Re: Electronic Filing (10/10/2025) Declaration Re: Electronic Filin…" at bounding box center [200, 369] width 118 height 465
click at [370, 340] on div "chevron_left Additional Documents Download chevron_right" at bounding box center [321, 340] width 374 height 19
click at [491, 339] on span "Download" at bounding box center [493, 341] width 22 height 5
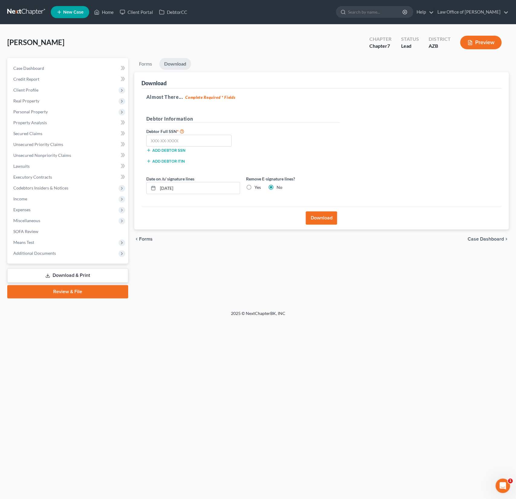
click at [254, 189] on label "Yes" at bounding box center [257, 187] width 6 height 6
click at [257, 188] on input "Yes" at bounding box center [259, 186] width 4 height 4
radio input "true"
radio input "false"
click at [325, 217] on button "Download" at bounding box center [320, 217] width 31 height 13
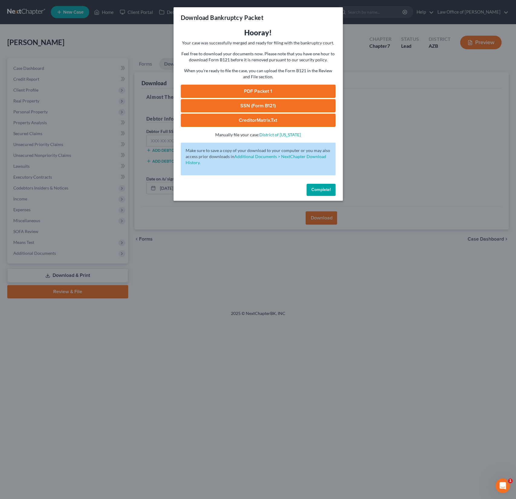
click at [263, 90] on link "PDF Packet 1" at bounding box center [258, 91] width 155 height 13
click at [322, 192] on span "Complete!" at bounding box center [320, 189] width 19 height 5
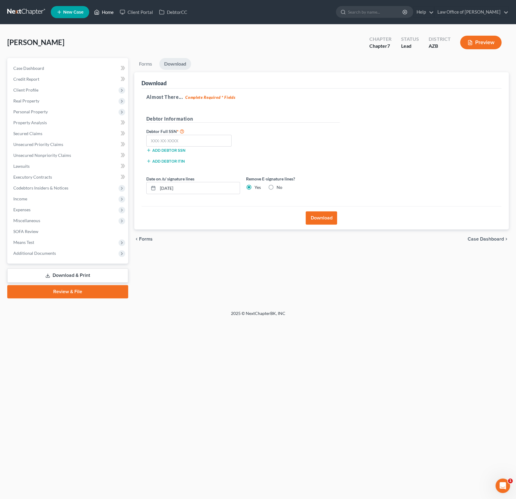
click at [108, 11] on link "Home" at bounding box center [104, 12] width 26 height 11
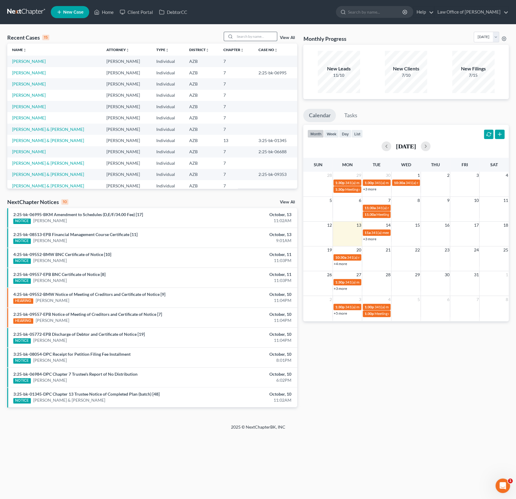
click at [261, 36] on input "search" at bounding box center [255, 36] width 42 height 9
type input "galaz"
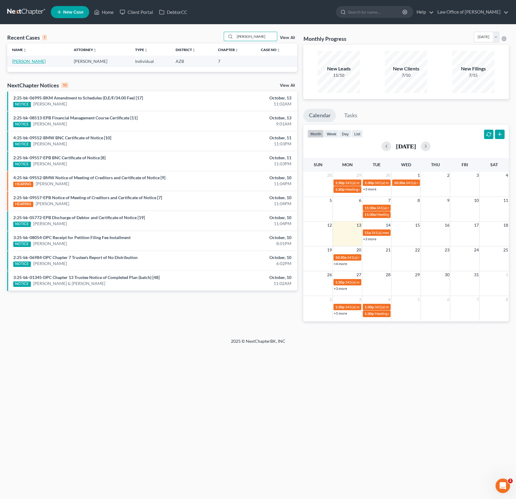
click at [26, 60] on link "[PERSON_NAME]" at bounding box center [29, 61] width 34 height 5
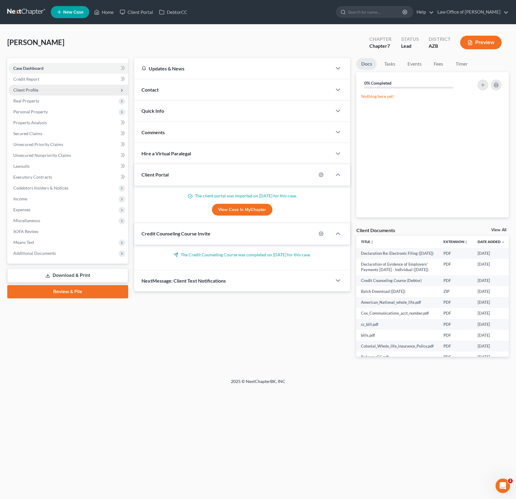
click at [31, 88] on span "Client Profile" at bounding box center [25, 89] width 25 height 5
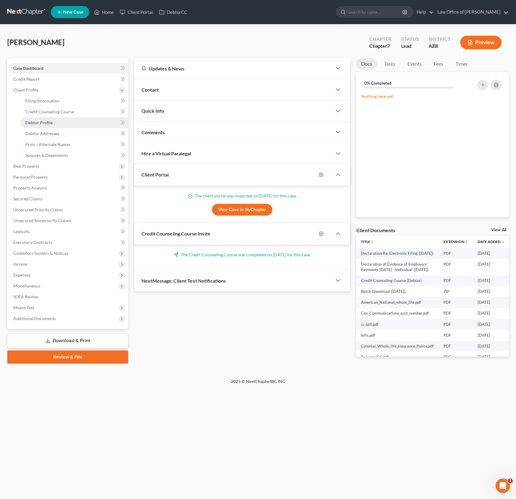
click at [48, 123] on span "Debtor Profile" at bounding box center [38, 122] width 27 height 5
select select "3"
select select "0"
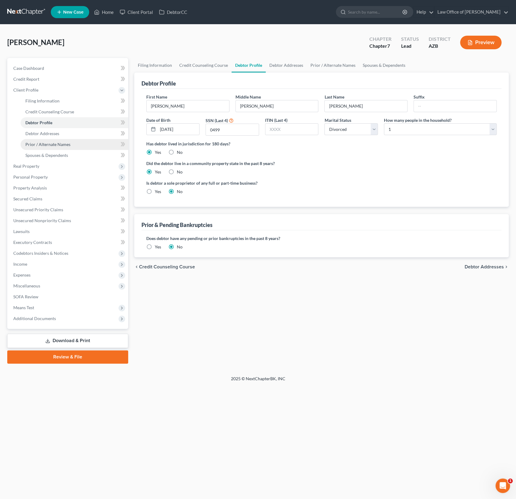
click at [50, 144] on span "Prior / Alternate Names" at bounding box center [47, 144] width 45 height 5
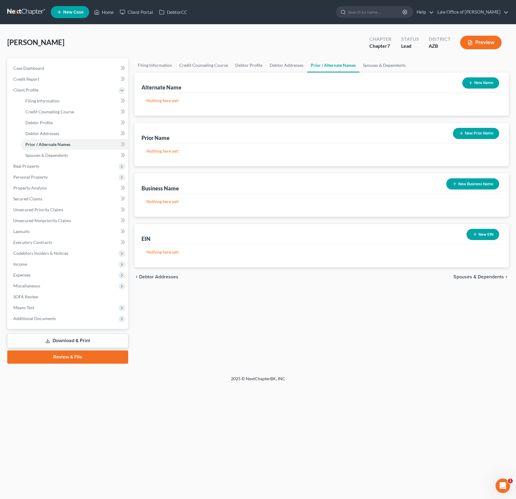
click at [476, 131] on button "New Prior Name" at bounding box center [475, 133] width 46 height 11
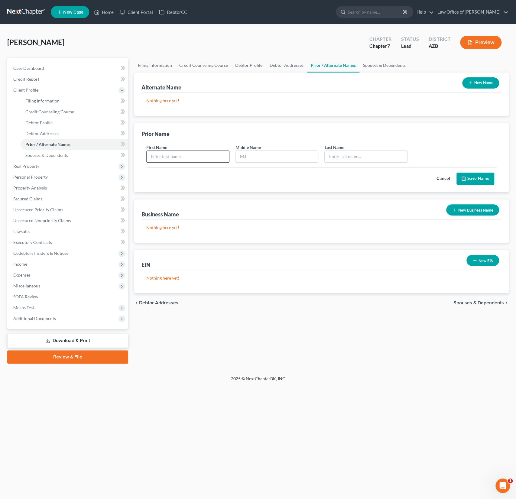
click at [172, 157] on input "text" at bounding box center [188, 156] width 82 height 11
type input "Gloria"
type input "Gallego"
click at [477, 178] on button "Save Name" at bounding box center [475, 178] width 38 height 13
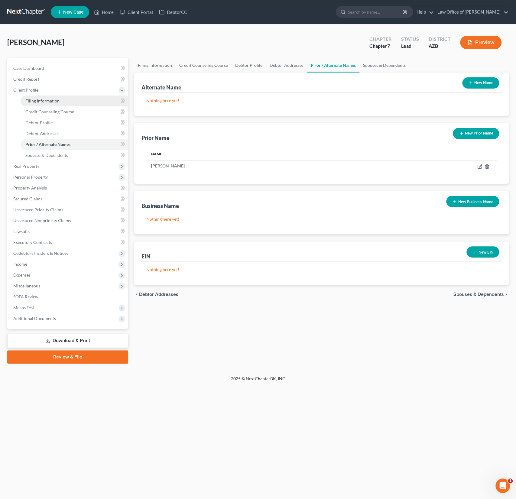
click at [37, 99] on span "Filing Information" at bounding box center [42, 100] width 34 height 5
select select "1"
select select "0"
select select "3"
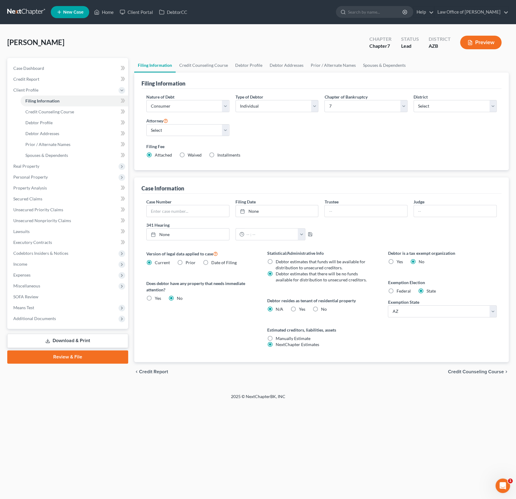
click at [217, 155] on label "Installments Installments" at bounding box center [228, 155] width 23 height 6
click at [220, 155] on input "Installments Installments" at bounding box center [222, 154] width 4 height 4
radio input "true"
radio input "false"
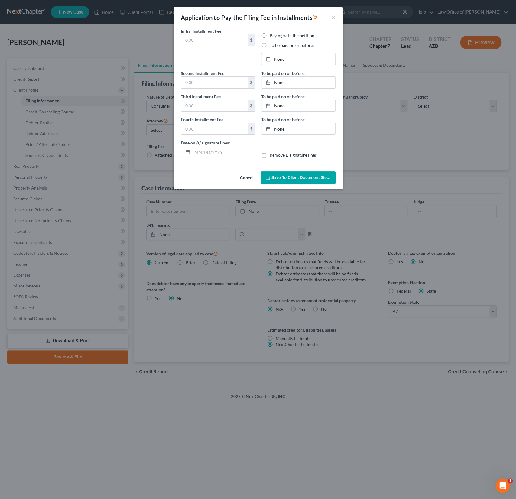
type input "0.00"
radio input "true"
type input "0.00"
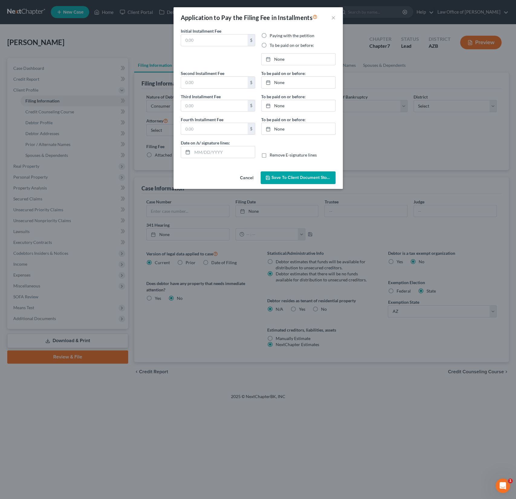
type input "10/13/2025"
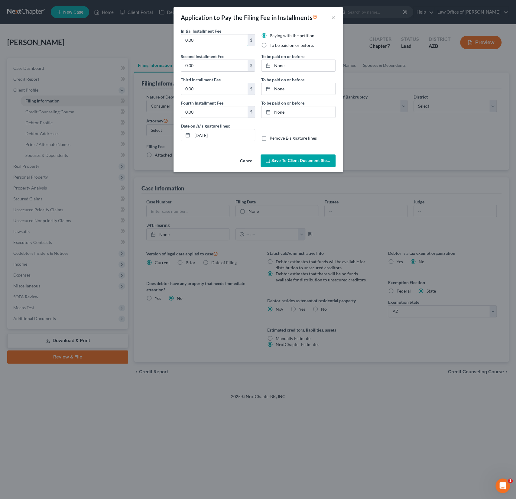
drag, startPoint x: 202, startPoint y: 43, endPoint x: 174, endPoint y: 37, distance: 29.2
click at [174, 37] on div "Initial Installment Fee 0.00 $ Paying with the petition To be paid on or before…" at bounding box center [257, 90] width 169 height 124
type input "80"
type input "86"
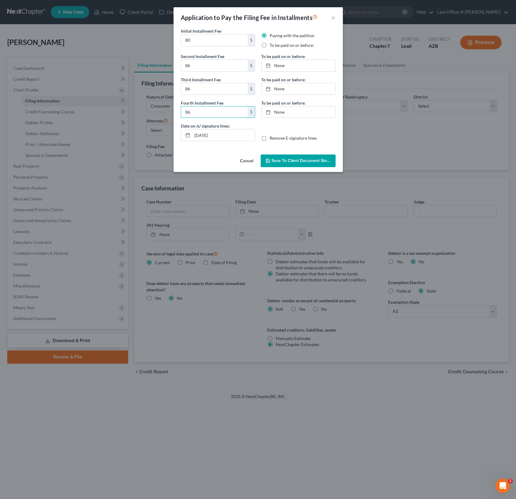
type input "86"
click at [289, 161] on span "Save to Client Document Storage" at bounding box center [303, 160] width 64 height 5
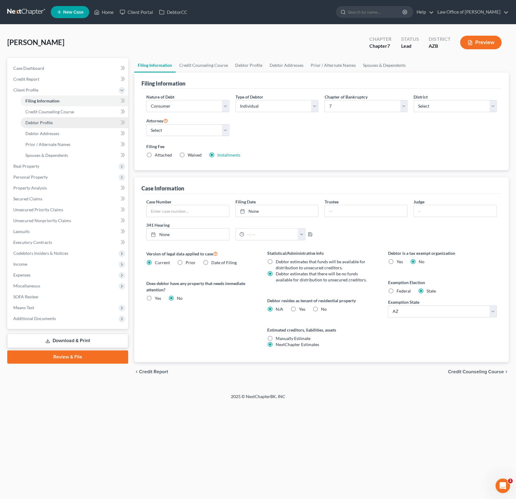
click at [50, 121] on span "Debtor Profile" at bounding box center [38, 122] width 27 height 5
select select "3"
select select "0"
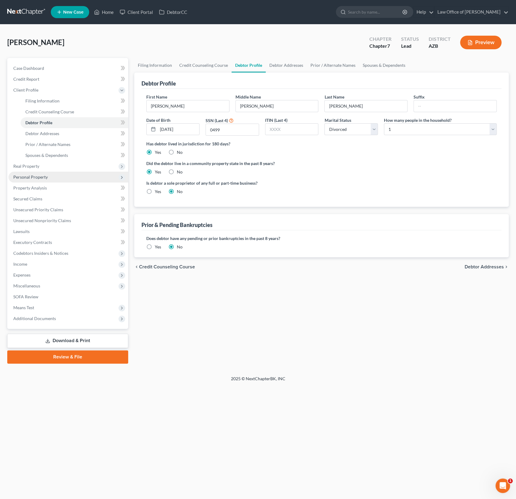
click at [37, 172] on span "Personal Property" at bounding box center [68, 177] width 120 height 11
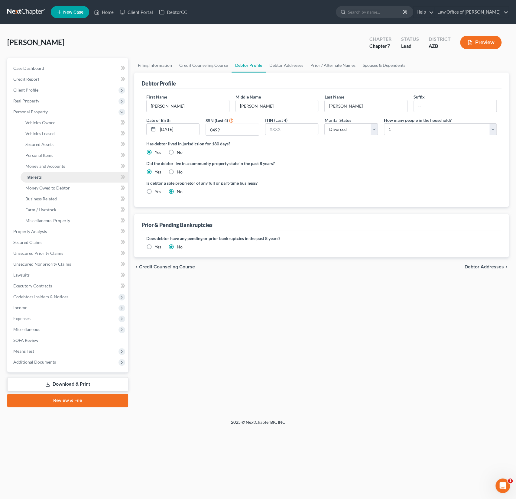
click at [40, 176] on span "Interests" at bounding box center [33, 176] width 16 height 5
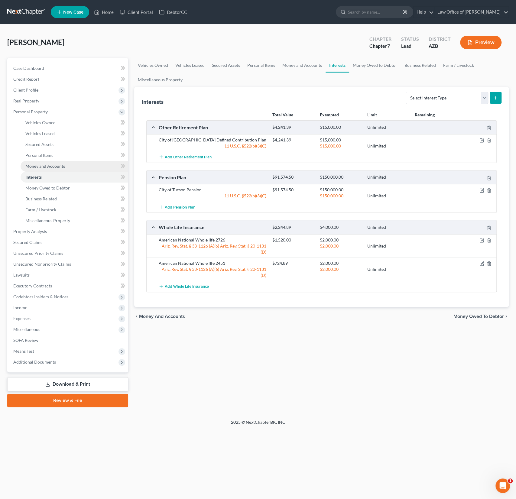
click at [56, 165] on span "Money and Accounts" at bounding box center [45, 165] width 40 height 5
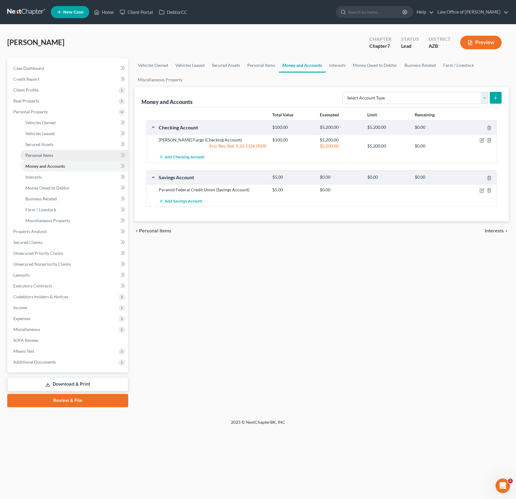
click at [44, 155] on span "Personal Items" at bounding box center [39, 155] width 28 height 5
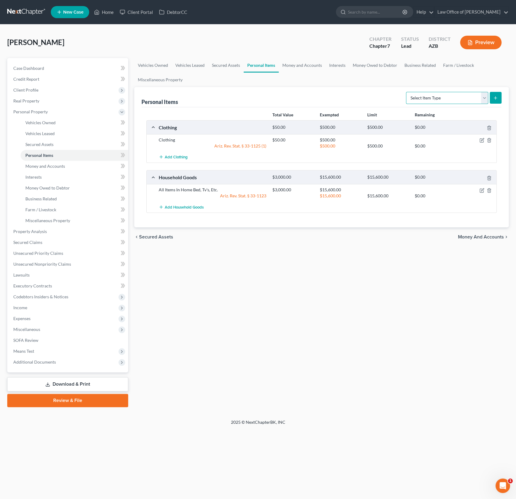
click at [440, 97] on select "Select Item Type Clothing (A/B: 11) Collectibles Of Value (A/B: 8) Electronics …" at bounding box center [447, 98] width 82 height 12
select select "pets"
click at [407, 92] on select "Select Item Type Clothing (A/B: 11) Collectibles Of Value (A/B: 8) Electronics …" at bounding box center [447, 98] width 82 height 12
click at [498, 95] on button "submit" at bounding box center [495, 98] width 12 height 12
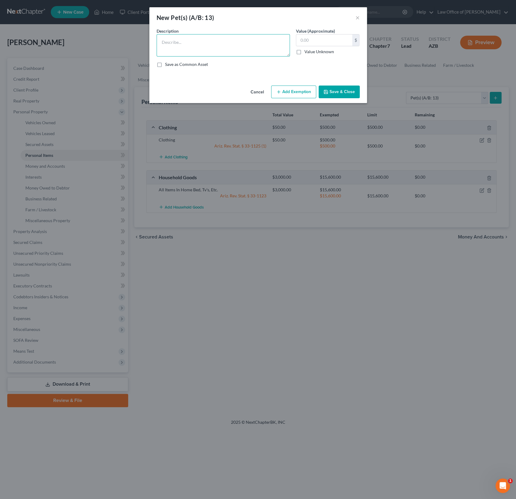
click at [190, 51] on textarea at bounding box center [222, 45] width 133 height 22
type textarea "1 dog"
type input "50"
click at [295, 90] on button "Add Exemption" at bounding box center [293, 91] width 45 height 13
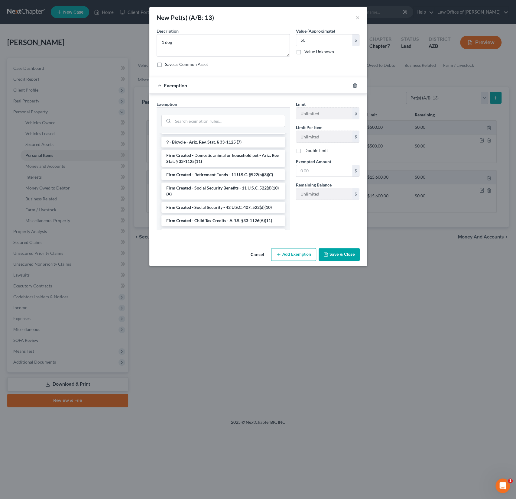
scroll to position [797, 0]
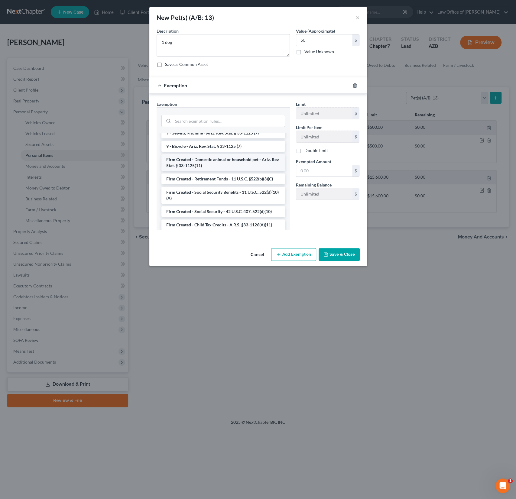
click at [215, 154] on li "Firm Created - Domestic animal or household pet - Ariz. Rev. Stat. § 33-1125(11)" at bounding box center [223, 162] width 124 height 17
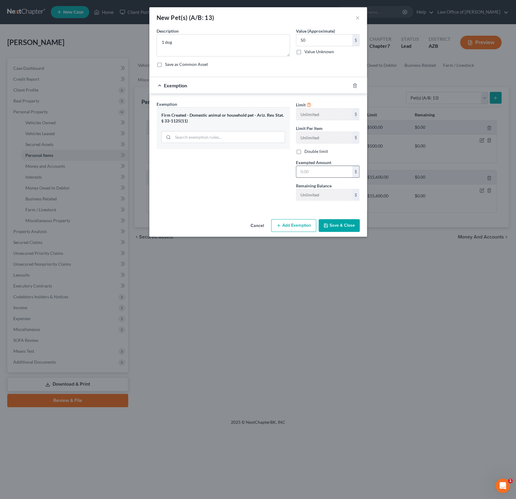
click at [319, 174] on input "text" at bounding box center [324, 171] width 56 height 11
type input "500"
click at [349, 223] on button "Save & Close" at bounding box center [338, 225] width 41 height 13
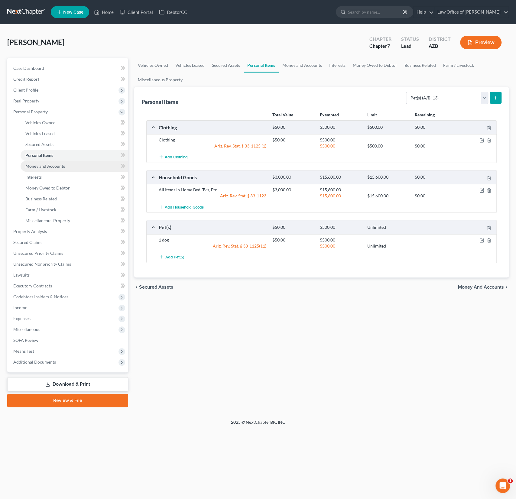
click at [56, 166] on span "Money and Accounts" at bounding box center [45, 165] width 40 height 5
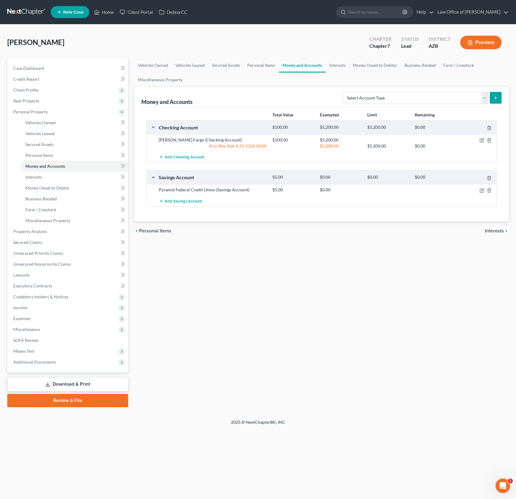
click at [477, 148] on div "$5,200.00 $5,200.00 $0.00" at bounding box center [382, 146] width 227 height 6
click at [41, 266] on span "Unsecured Nonpriority Claims" at bounding box center [42, 263] width 58 height 5
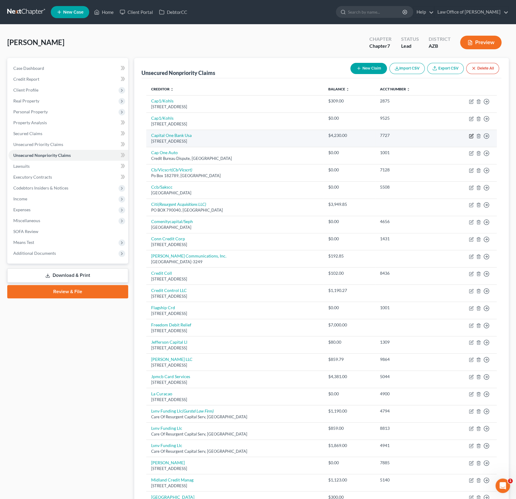
click at [469, 136] on icon "button" at bounding box center [471, 136] width 5 height 5
select select "46"
select select "1"
select select "0"
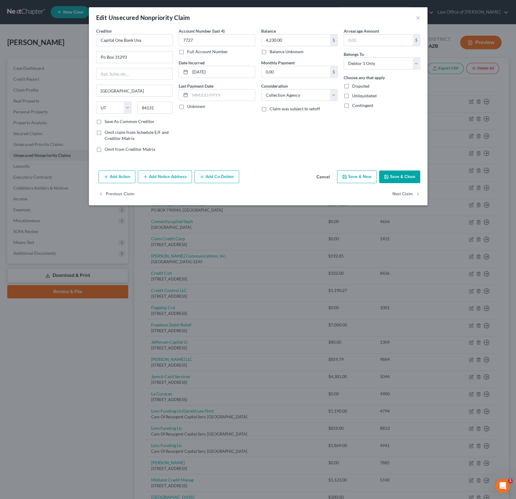
click at [176, 176] on button "Add Notice Address" at bounding box center [165, 176] width 54 height 13
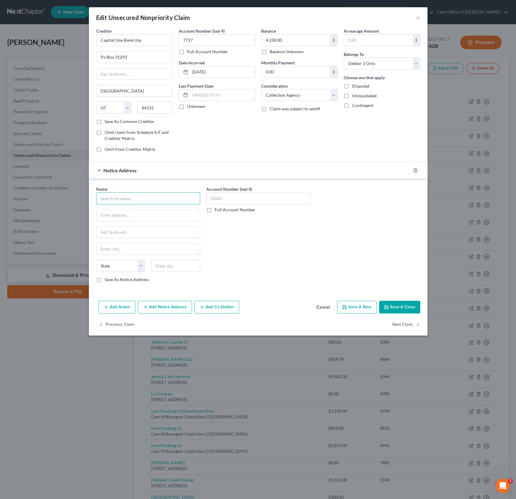
click at [129, 199] on input "text" at bounding box center [148, 198] width 104 height 12
click at [137, 209] on div "Gurstel Law Firm" at bounding box center [132, 209] width 63 height 6
type input "Gurstel Law Firm"
type input "9320 East Raintree Dr."
type input "Scottsdale"
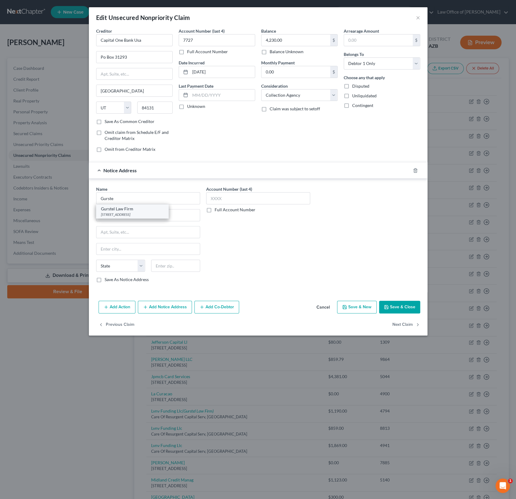
select select "3"
type input "85260"
click at [397, 307] on button "Save & Close" at bounding box center [399, 307] width 41 height 13
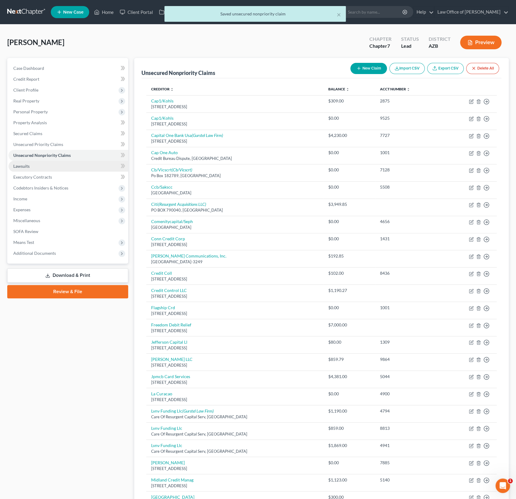
click at [29, 169] on link "Lawsuits" at bounding box center [68, 166] width 120 height 11
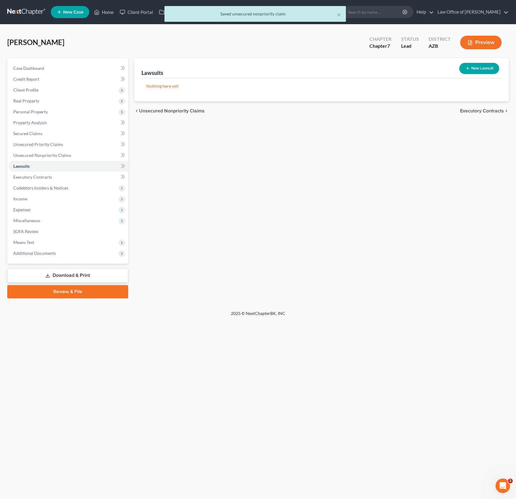
click at [486, 70] on button "New Lawsuit" at bounding box center [479, 68] width 40 height 11
select select "0"
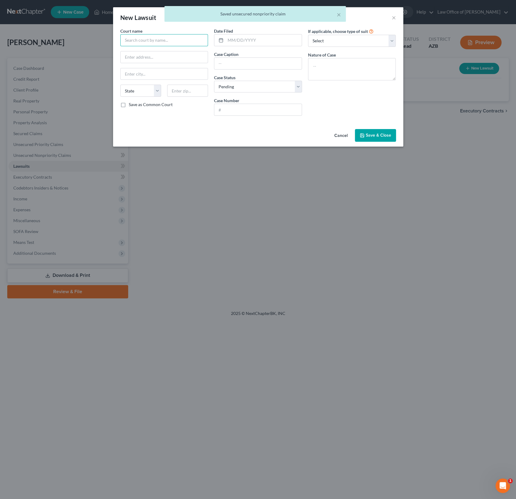
click at [142, 35] on input "text" at bounding box center [164, 40] width 88 height 12
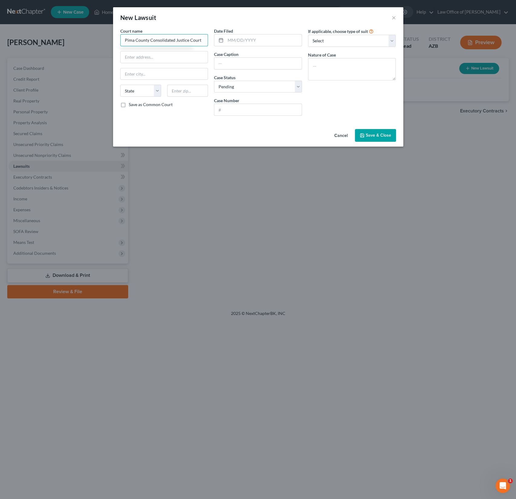
type input "Pima County Consolidated Justice Court"
type input "240 N Dome Ave"
type input "85701"
type input "Tucson"
select select "3"
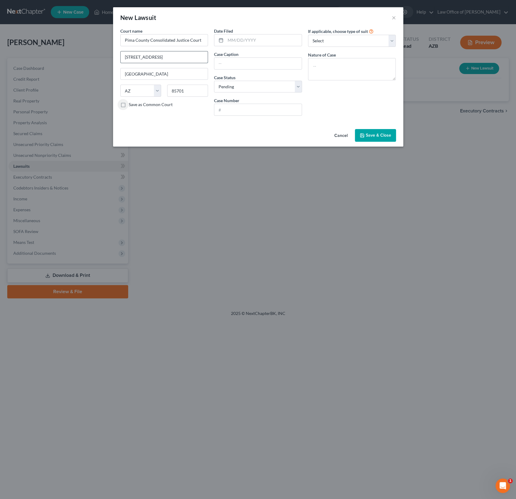
click at [146, 57] on input "240 N Dome Ave" at bounding box center [164, 56] width 87 height 11
type input "240 N Stone Ave"
click at [237, 40] on input "text" at bounding box center [263, 39] width 76 height 11
click at [229, 105] on input "text" at bounding box center [257, 109] width 87 height 11
type input "CV25021503"
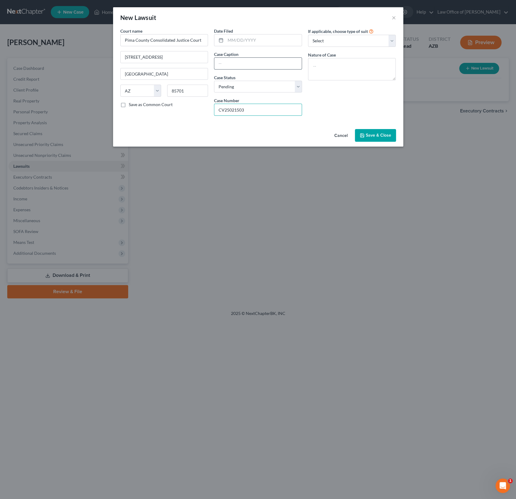
click at [233, 64] on input "text" at bounding box center [257, 63] width 87 height 11
type input "Capital One v. Debtor"
click at [250, 45] on input "text" at bounding box center [263, 39] width 76 height 11
type input "[DATE]"
click at [383, 134] on span "Save & Close" at bounding box center [378, 135] width 25 height 5
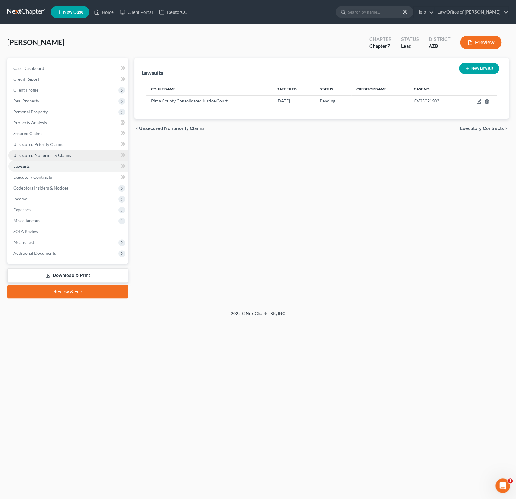
click at [56, 154] on span "Unsecured Nonpriority Claims" at bounding box center [42, 155] width 58 height 5
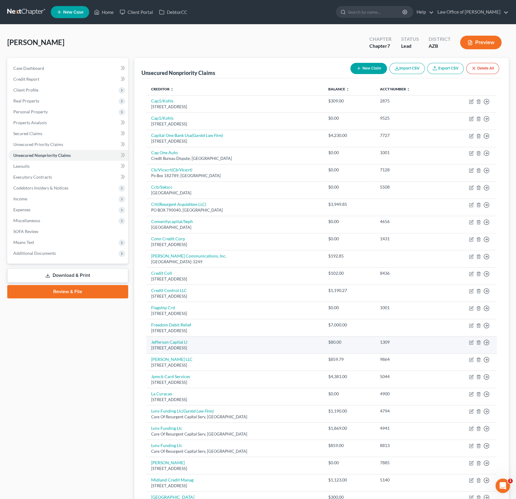
scroll to position [195, 0]
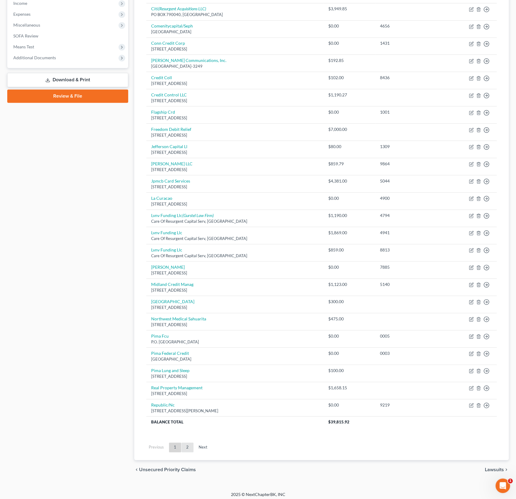
click at [189, 445] on link "2" at bounding box center [187, 447] width 12 height 10
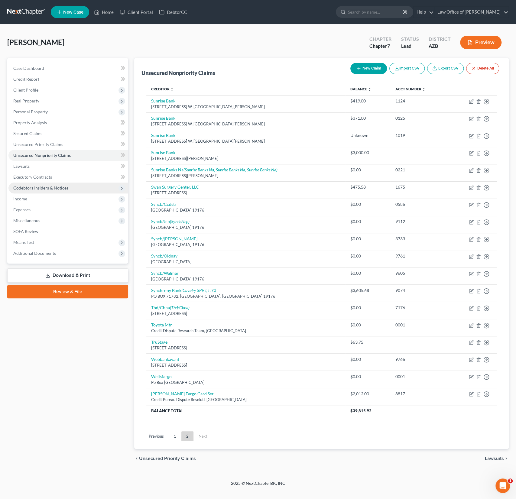
click at [36, 192] on span "Codebtors Insiders & Notices" at bounding box center [68, 187] width 120 height 11
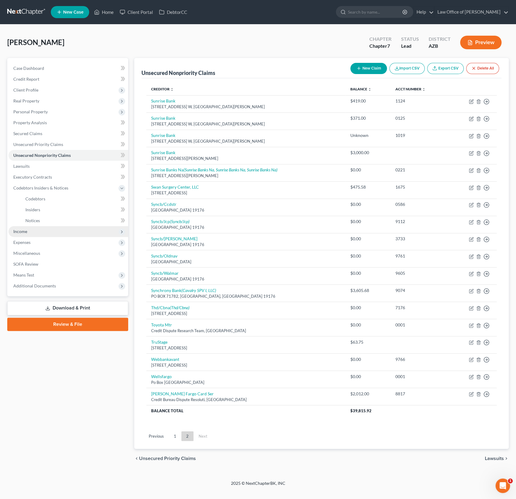
click at [24, 226] on span "Income" at bounding box center [68, 231] width 120 height 11
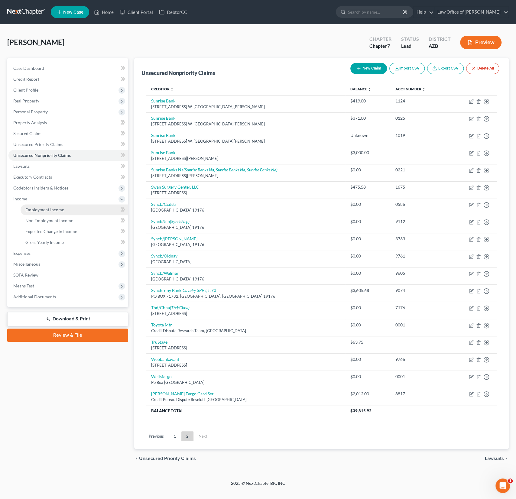
click at [35, 210] on span "Employment Income" at bounding box center [44, 209] width 39 height 5
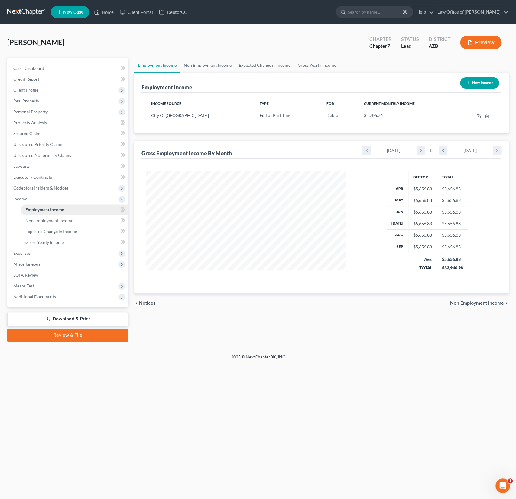
scroll to position [108, 211]
click at [478, 115] on icon "button" at bounding box center [479, 115] width 3 height 3
select select "0"
select select "3"
select select "2"
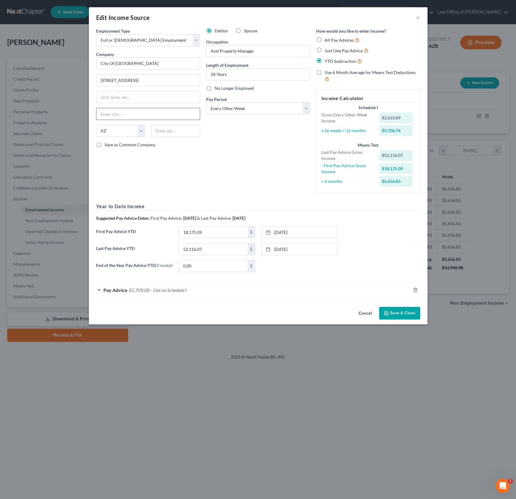
click at [130, 113] on input "text" at bounding box center [147, 113] width 103 height 11
click at [112, 153] on div "Employment Type * Select Full or Part Time Employment Self Employment Company *…" at bounding box center [148, 113] width 110 height 170
click at [162, 128] on input "text" at bounding box center [175, 131] width 49 height 12
type input "85705"
type input "Tucson"
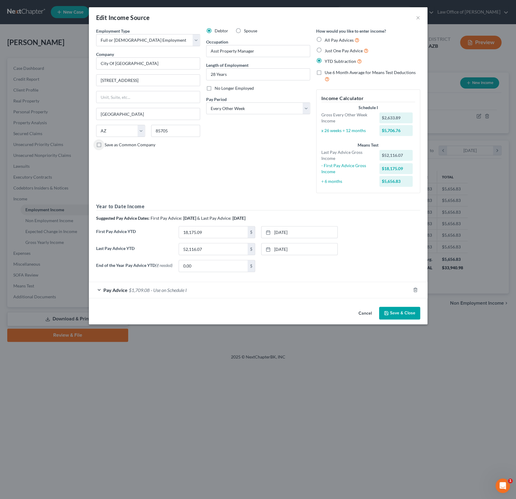
click at [402, 315] on button "Save & Close" at bounding box center [399, 313] width 41 height 13
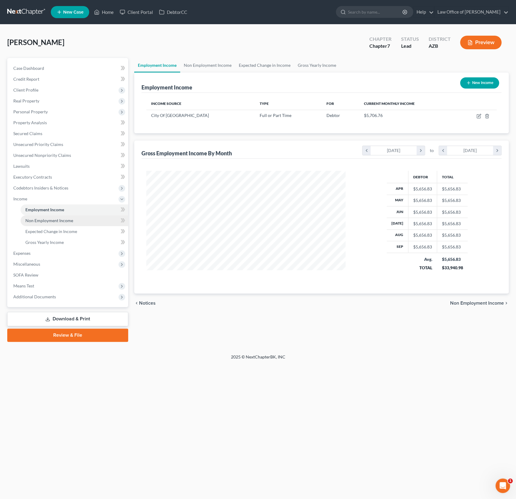
click at [56, 219] on span "Non Employment Income" at bounding box center [49, 220] width 48 height 5
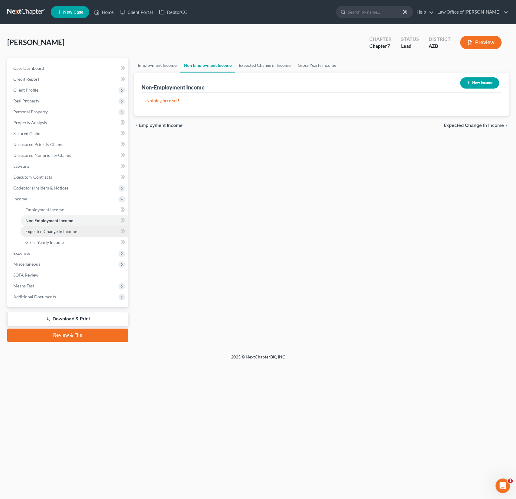
click at [52, 231] on span "Expected Change in Income" at bounding box center [51, 231] width 52 height 5
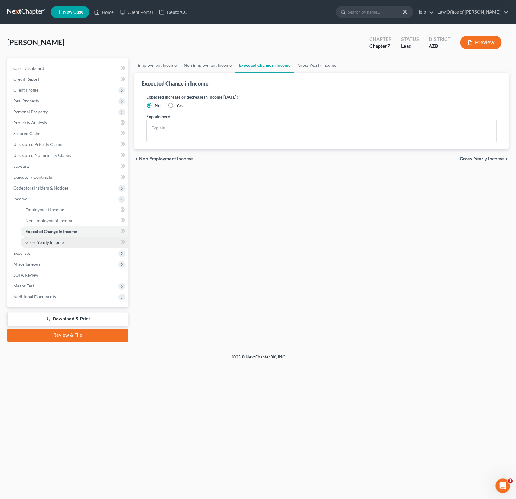
click at [51, 242] on span "Gross Yearly Income" at bounding box center [44, 242] width 38 height 5
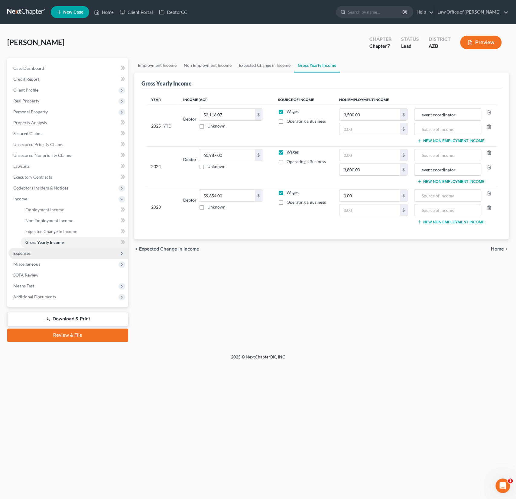
click at [37, 251] on span "Expenses" at bounding box center [68, 253] width 120 height 11
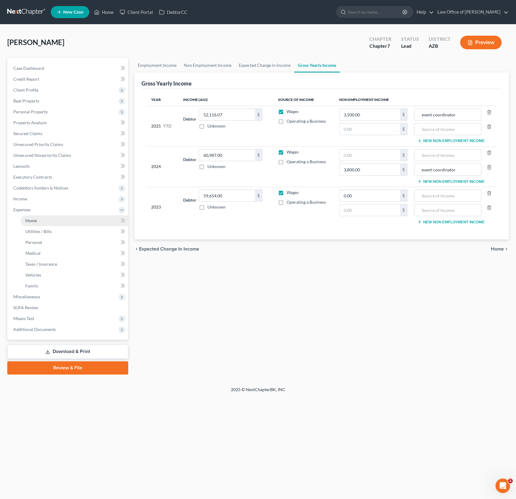
click at [35, 221] on span "Home" at bounding box center [30, 220] width 11 height 5
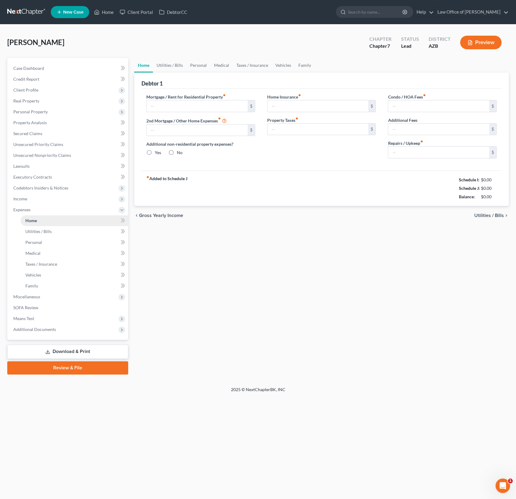
type input "1,350.00"
type input "0.00"
radio input "true"
type input "16.00"
type input "0.00"
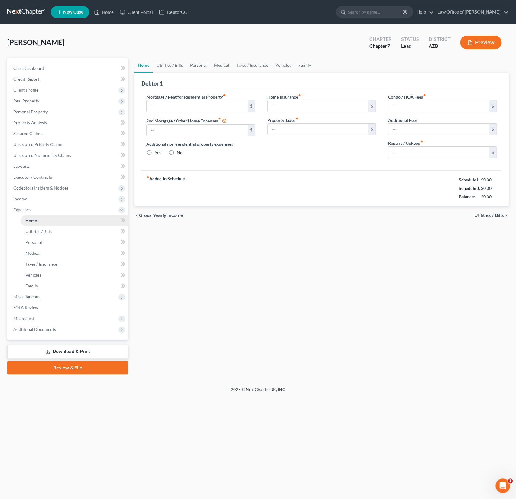
type input "0.00"
click at [35, 232] on span "Utilities / Bills" at bounding box center [38, 231] width 26 height 5
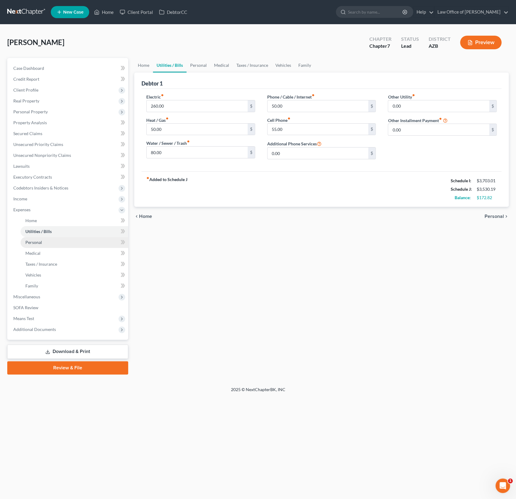
click at [34, 244] on link "Personal" at bounding box center [75, 242] width 108 height 11
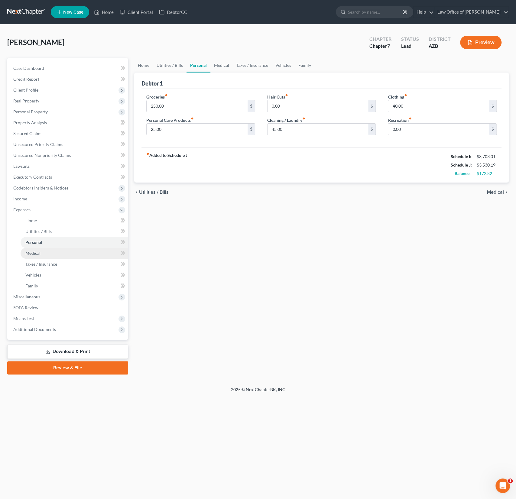
click at [33, 255] on span "Medical" at bounding box center [32, 252] width 15 height 5
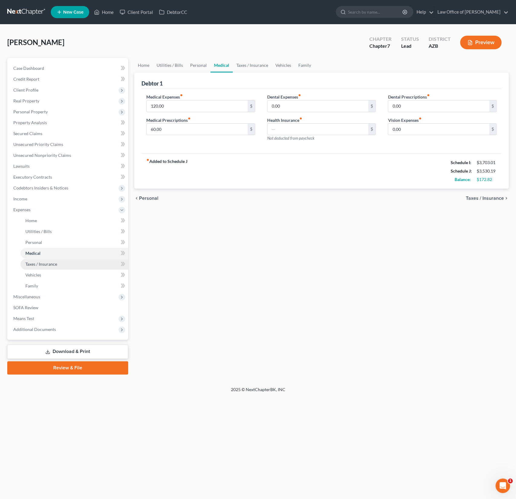
click at [34, 263] on span "Taxes / Insurance" at bounding box center [41, 263] width 32 height 5
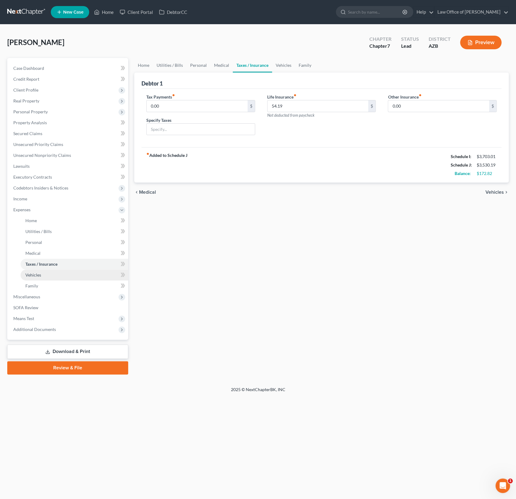
click at [34, 273] on span "Vehicles" at bounding box center [33, 274] width 16 height 5
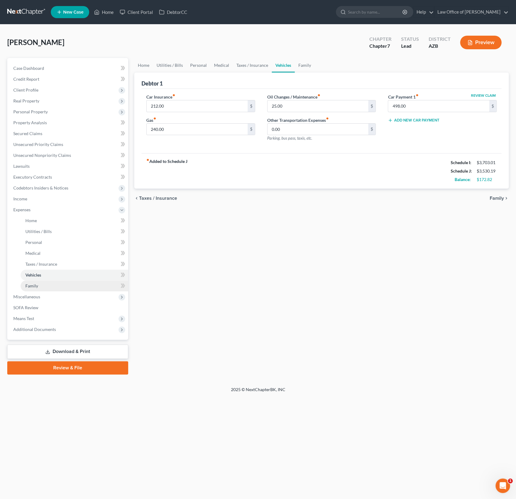
click at [34, 283] on span "Family" at bounding box center [31, 285] width 13 height 5
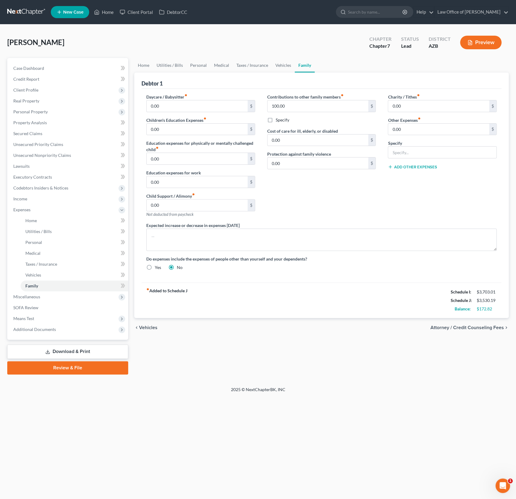
click at [275, 119] on label "Specify" at bounding box center [282, 120] width 14 height 6
click at [278, 119] on input "Specify" at bounding box center [280, 119] width 4 height 4
checkbox input "true"
click at [283, 130] on input "text" at bounding box center [321, 133] width 108 height 11
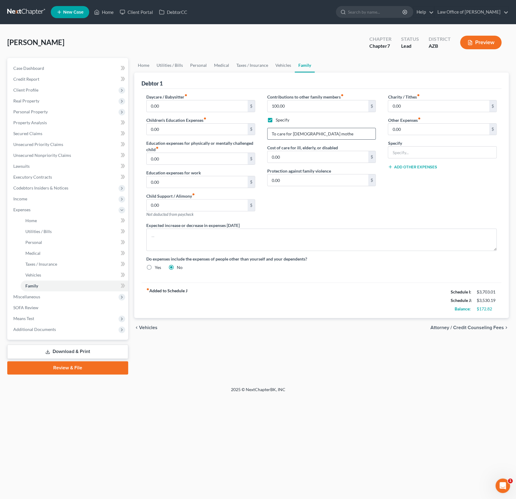
type input "To care for 90 year old mother"
click at [275, 122] on label "Specify" at bounding box center [282, 120] width 14 height 6
click at [278, 121] on input "Specify" at bounding box center [280, 119] width 4 height 4
checkbox input "false"
drag, startPoint x: 293, startPoint y: 106, endPoint x: 266, endPoint y: 105, distance: 27.2
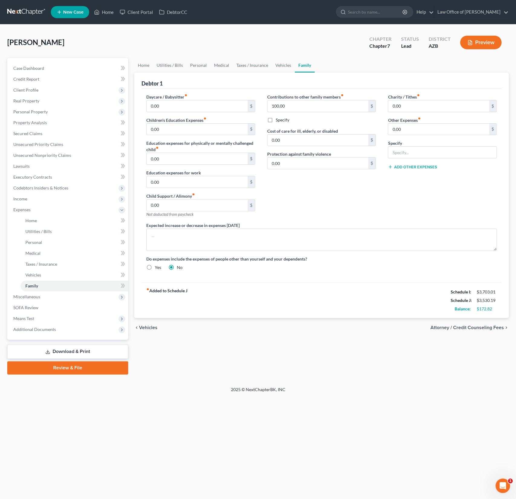
click at [266, 105] on div "Contributions to other family members fiber_manual_record 100.00 $ Specify Cost…" at bounding box center [321, 158] width 121 height 128
drag, startPoint x: 282, startPoint y: 106, endPoint x: 266, endPoint y: 102, distance: 17.1
click at [266, 102] on div "Contributions to other family members fiber_manual_record 100.00 $ Specify Cost…" at bounding box center [321, 158] width 121 height 128
type input "0"
drag, startPoint x: 287, startPoint y: 140, endPoint x: 262, endPoint y: 138, distance: 25.4
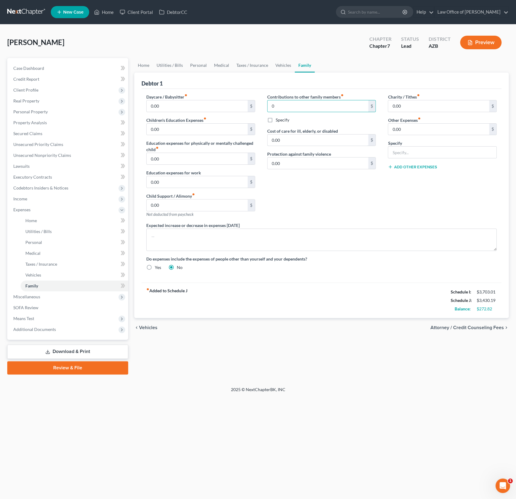
click at [262, 138] on div "Contributions to other family members fiber_manual_record 0 $ Specify Cost of c…" at bounding box center [321, 158] width 121 height 128
drag, startPoint x: 285, startPoint y: 139, endPoint x: 257, endPoint y: 137, distance: 27.5
click at [257, 137] on div "Daycare / Babysitter fiber_manual_record 0.00 $ Children's Education Expenses f…" at bounding box center [321, 185] width 362 height 182
type input "100"
click at [286, 217] on div "Contributions to other family members fiber_manual_record 0 $ Specify Cost of c…" at bounding box center [321, 158] width 121 height 128
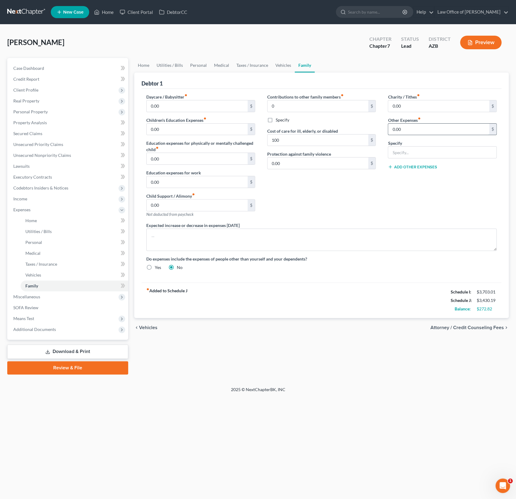
click at [423, 128] on input "0.00" at bounding box center [438, 129] width 101 height 11
click at [358, 192] on div "Contributions to other family members fiber_manual_record 0 $ Specify Cost of c…" at bounding box center [321, 158] width 121 height 128
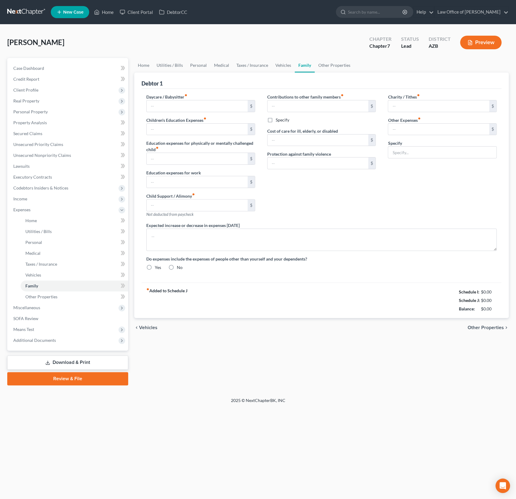
type input "0.00"
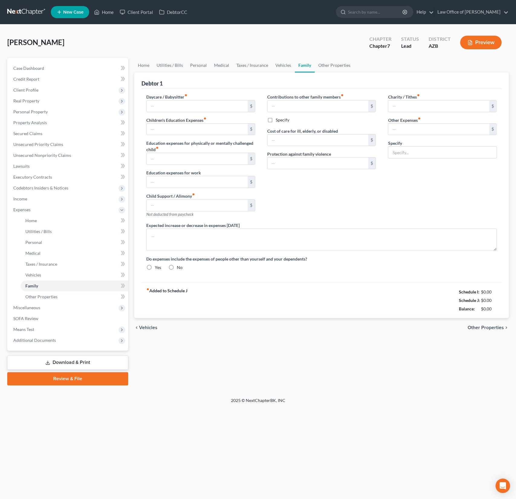
type input "100.00"
type input "0.00"
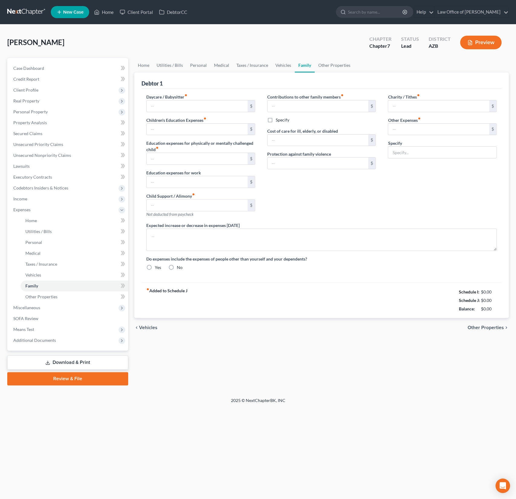
radio input "true"
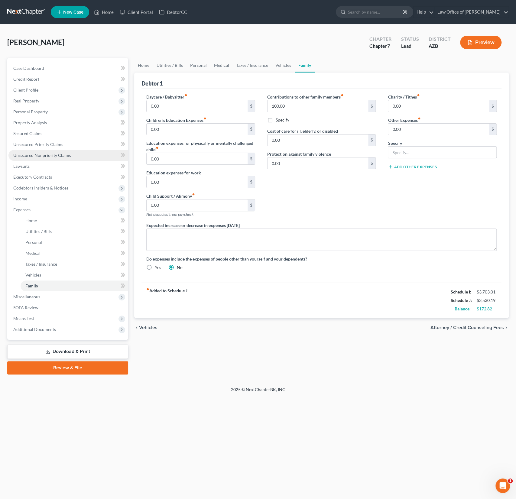
click at [57, 157] on span "Unsecured Nonpriority Claims" at bounding box center [42, 155] width 58 height 5
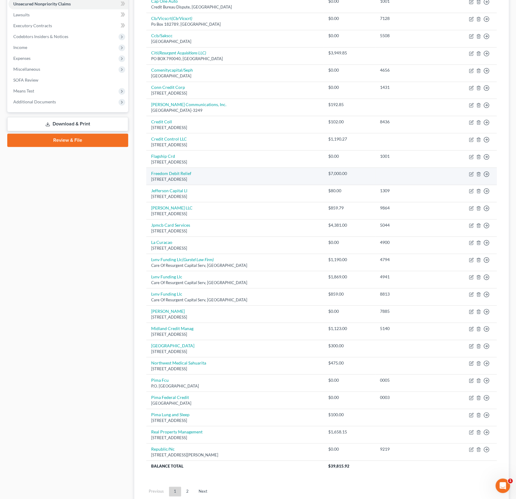
scroll to position [158, 0]
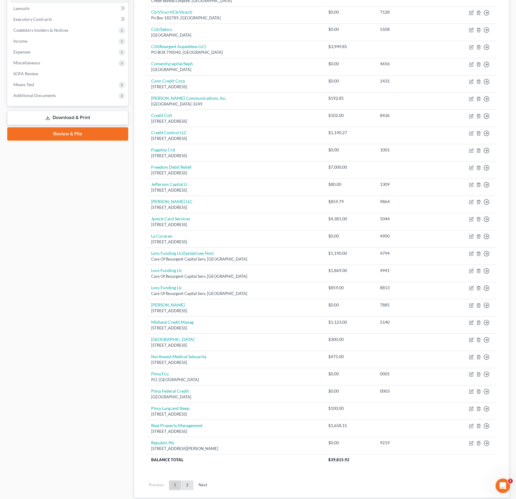
click at [187, 481] on link "2" at bounding box center [187, 485] width 12 height 10
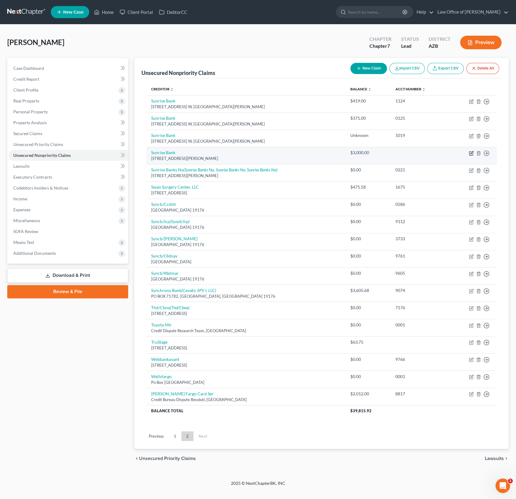
click at [469, 153] on icon "button" at bounding box center [471, 153] width 4 height 4
select select "24"
select select "10"
select select "0"
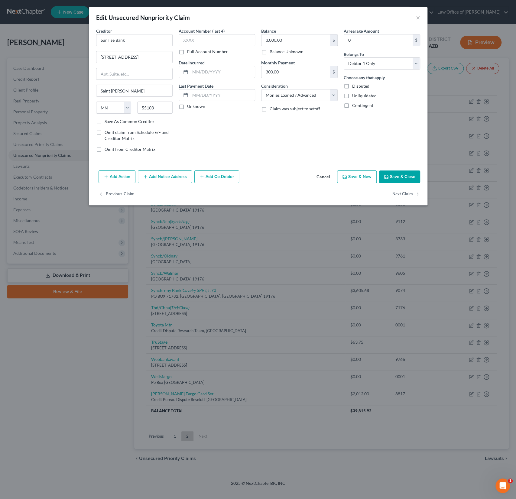
click at [109, 180] on button "Add Action" at bounding box center [116, 176] width 37 height 13
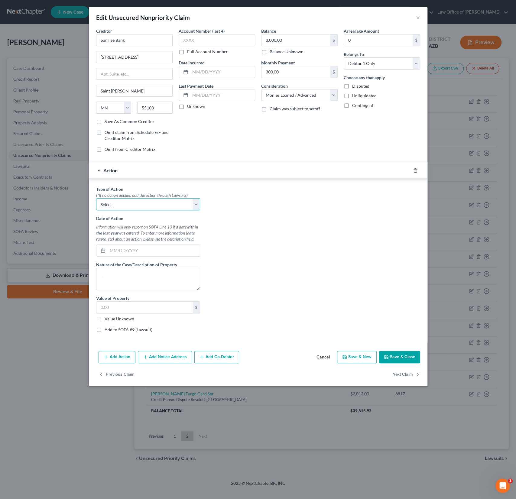
click at [118, 198] on select "Select Repossession Garnishment Foreclosure Personal Injury Attached, Seized, O…" at bounding box center [148, 204] width 104 height 12
click at [416, 169] on icon "button" at bounding box center [415, 170] width 3 height 4
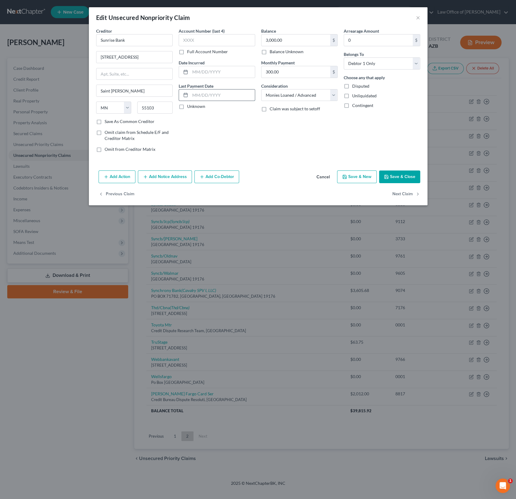
click at [205, 99] on input "text" at bounding box center [222, 94] width 65 height 11
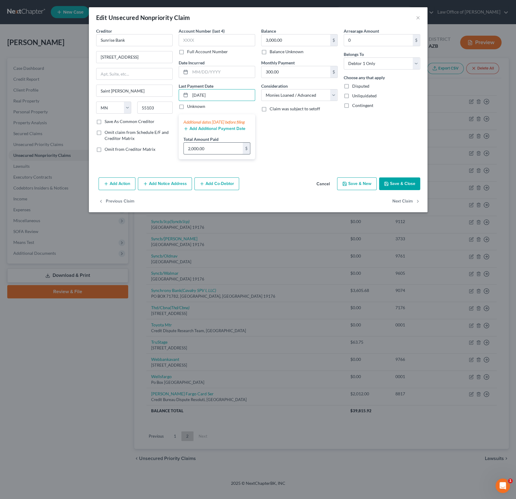
type input "[DATE]"
click at [214, 154] on input "2,000.00" at bounding box center [213, 148] width 59 height 11
drag, startPoint x: 212, startPoint y: 153, endPoint x: 173, endPoint y: 150, distance: 38.8
click at [173, 150] on div "Creditor * [GEOGRAPHIC_DATA] [GEOGRAPHIC_DATA][PERSON_NAME] [US_STATE] AK AR AZ…" at bounding box center [258, 96] width 330 height 136
type input "793.92"
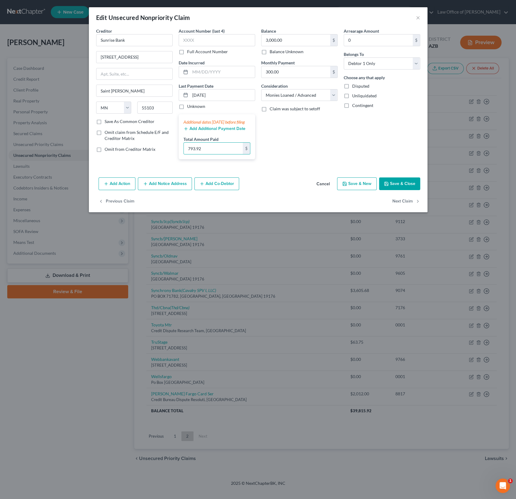
click at [411, 190] on button "Save & Close" at bounding box center [399, 183] width 41 height 13
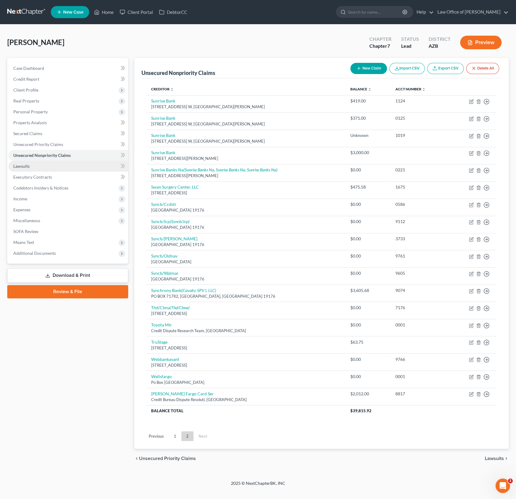
click at [24, 168] on link "Lawsuits" at bounding box center [68, 166] width 120 height 11
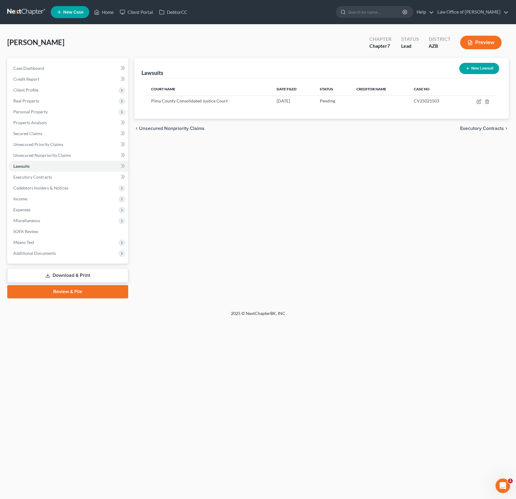
click at [480, 71] on button "New Lawsuit" at bounding box center [479, 68] width 40 height 11
select select "0"
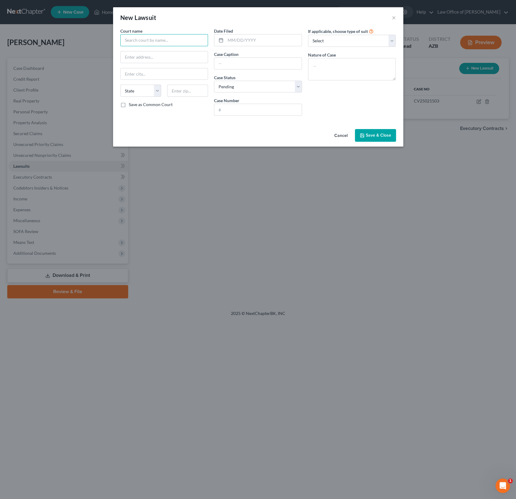
click at [139, 41] on input "text" at bounding box center [164, 40] width 88 height 12
type input "[US_STATE] Superior Court, [GEOGRAPHIC_DATA]"
type input "[DATE]"
click at [264, 63] on input "[PERSON_NAME], [PERSON_NAME]" at bounding box center [257, 63] width 87 height 11
type input "[PERSON_NAME], [PERSON_NAME] v. [PERSON_NAME]"
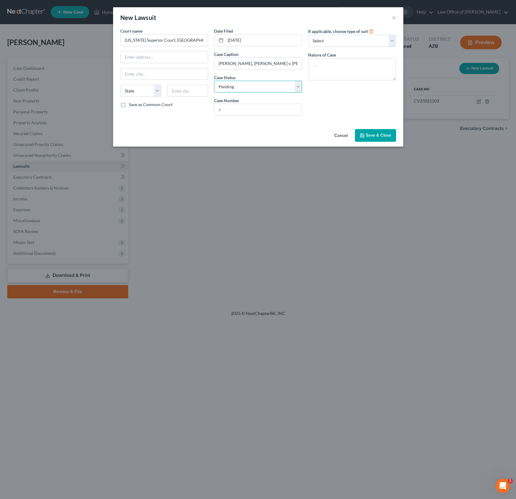
click at [247, 88] on select "Select Pending On Appeal Concluded" at bounding box center [258, 87] width 88 height 12
select select "2"
click at [214, 81] on select "Select Pending On Appeal Concluded" at bounding box center [258, 87] width 88 height 12
click at [232, 108] on input "text" at bounding box center [257, 109] width 87 height 11
type input "DOD20240244"
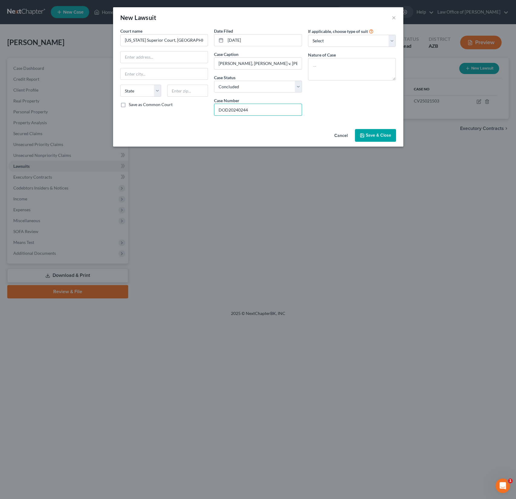
click at [380, 134] on span "Save & Close" at bounding box center [378, 135] width 25 height 5
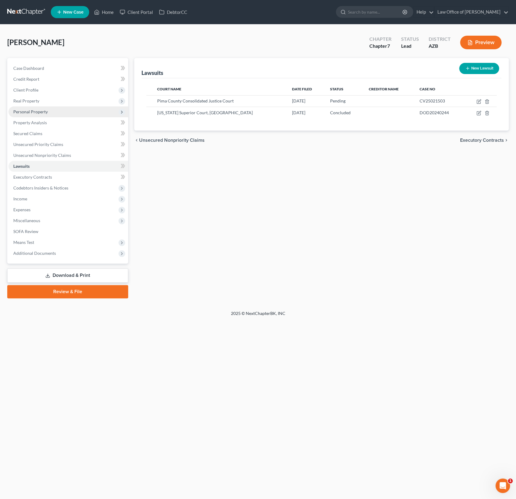
click at [35, 109] on span "Personal Property" at bounding box center [30, 111] width 34 height 5
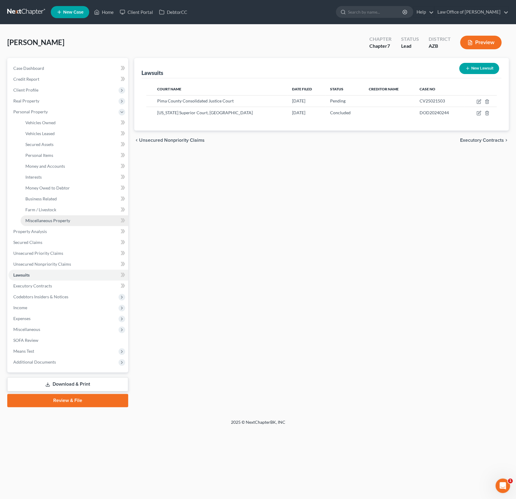
click at [49, 219] on span "Miscellaneous Property" at bounding box center [47, 220] width 45 height 5
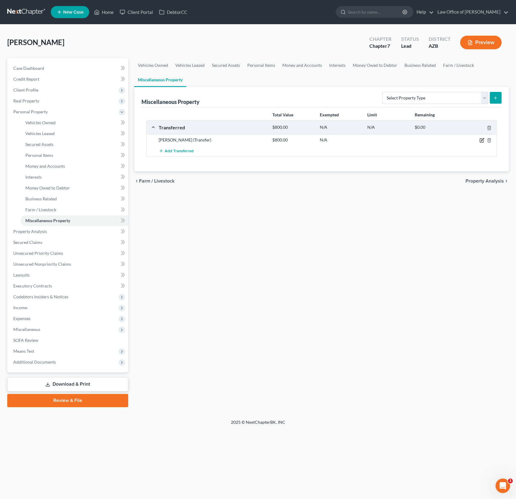
click at [480, 139] on icon "button" at bounding box center [481, 141] width 4 height 4
select select "Ordinary ([DATE])"
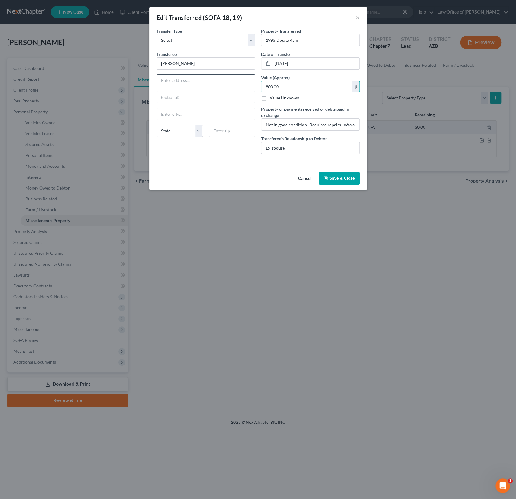
drag, startPoint x: 288, startPoint y: 86, endPoint x: 240, endPoint y: 81, distance: 48.0
click at [240, 81] on div "Transfer Type * Select Ordinary ([DATE]) [DATE] Transferee * [PERSON_NAME] Stat…" at bounding box center [257, 93] width 209 height 131
drag, startPoint x: 282, startPoint y: 84, endPoint x: 247, endPoint y: 80, distance: 34.7
click at [247, 80] on div "Transfer Type * Select Ordinary ([DATE]) [DATE] Transferee * [PERSON_NAME] Stat…" at bounding box center [257, 93] width 209 height 131
drag, startPoint x: 279, startPoint y: 87, endPoint x: 244, endPoint y: 86, distance: 34.4
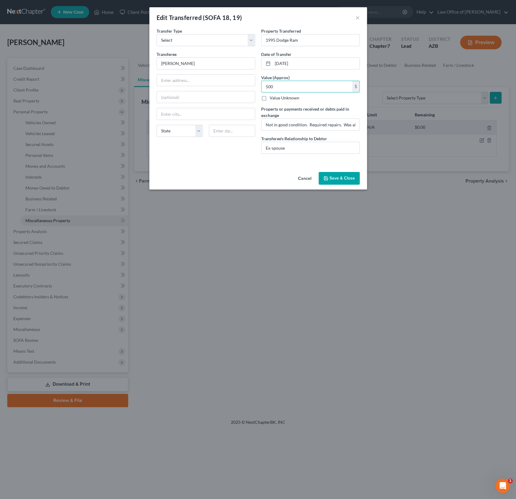
click at [244, 86] on div "Transfer Type * Select Ordinary ([DATE]) [DATE] Transferee * [PERSON_NAME] Stat…" at bounding box center [257, 93] width 209 height 131
type input "250"
click at [299, 127] on input "Not in good condition. Required repairs. Was already in possession of ex-spouse." at bounding box center [310, 124] width 98 height 11
drag, startPoint x: 314, startPoint y: 125, endPoint x: 446, endPoint y: 118, distance: 131.3
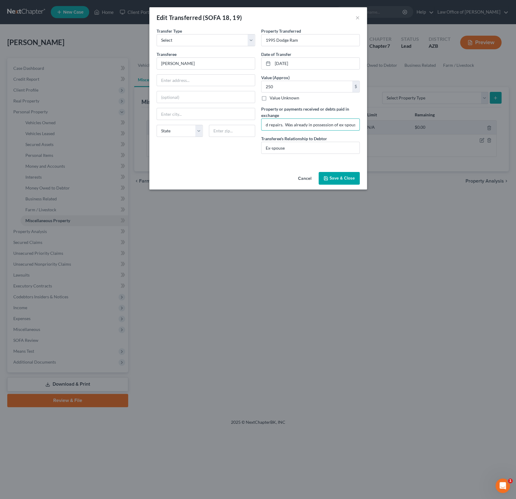
click at [446, 118] on div "Edit Transferred (SOFA 18, 19) × An exemption set must first be selected from t…" at bounding box center [258, 249] width 516 height 499
click at [352, 123] on input "Not in good condition. Required repairs. Was already in possession of ex-spouse." at bounding box center [310, 124] width 98 height 11
drag, startPoint x: 323, startPoint y: 124, endPoint x: 169, endPoint y: 123, distance: 154.7
click at [169, 123] on div "Transfer Type * Select Ordinary ([DATE]) [DATE] Transferee * [PERSON_NAME] Stat…" at bounding box center [257, 93] width 209 height 131
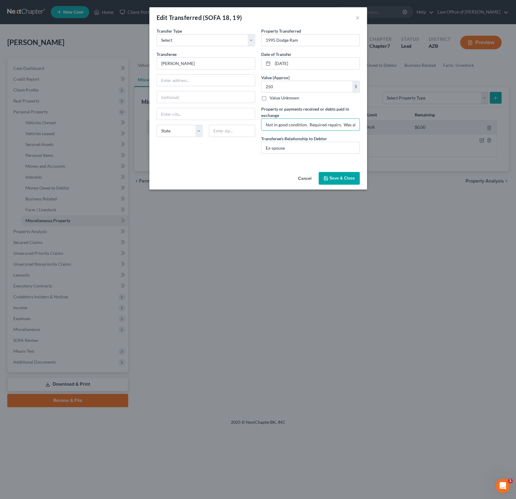
click at [341, 179] on button "Save & Close" at bounding box center [338, 178] width 41 height 13
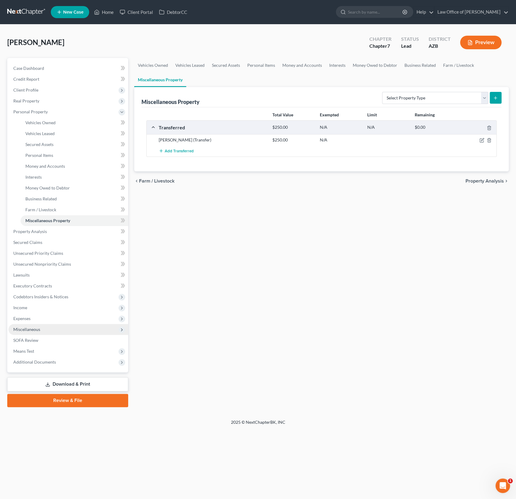
click at [30, 330] on span "Miscellaneous" at bounding box center [26, 329] width 27 height 5
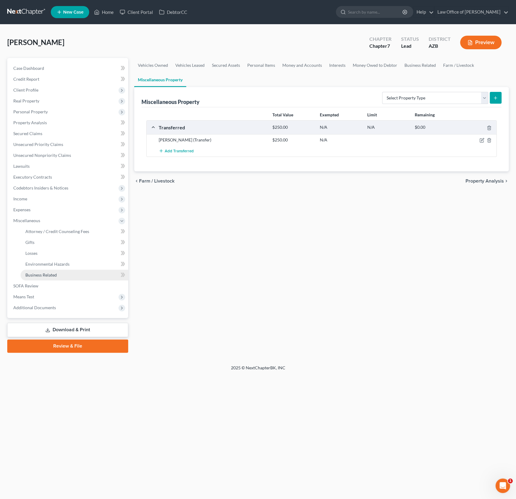
click at [45, 275] on span "Business Related" at bounding box center [40, 274] width 31 height 5
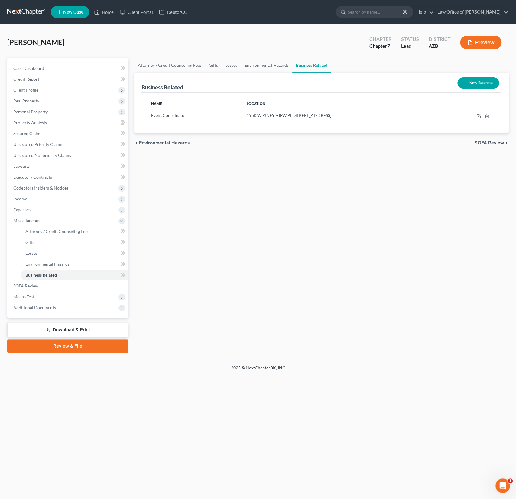
click at [480, 83] on button "New Business" at bounding box center [478, 82] width 42 height 11
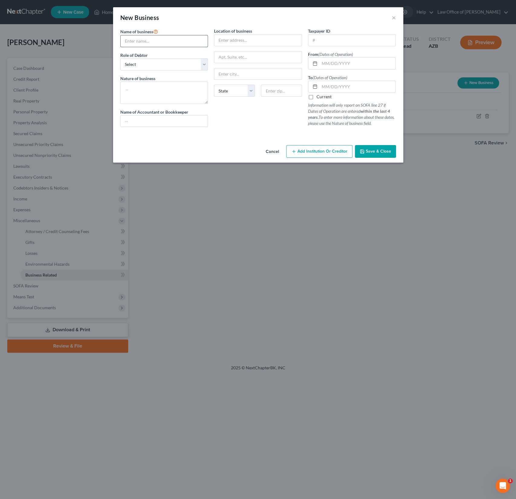
click at [156, 44] on input "text" at bounding box center [164, 40] width 87 height 11
type input "Self"
type textarea "Walmart delivery"
click at [340, 63] on input "text" at bounding box center [357, 63] width 76 height 11
type input "[DATE]"
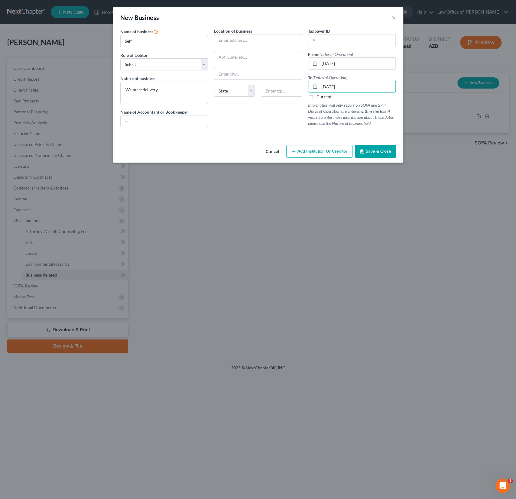
type input "[DATE]"
click at [378, 150] on span "Save & Close" at bounding box center [378, 151] width 25 height 5
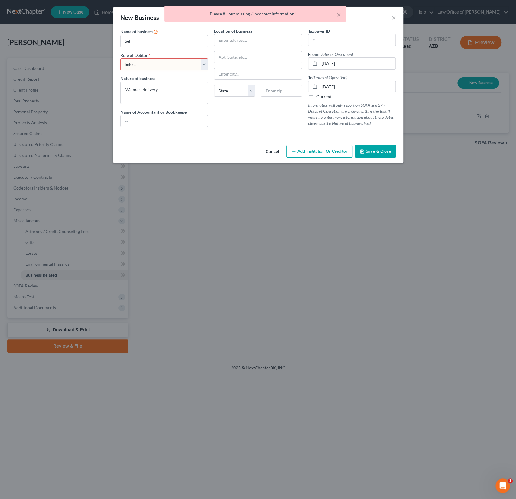
click at [139, 63] on select "Select A member of a limited liability company (LLC) or limited liability partn…" at bounding box center [164, 64] width 88 height 12
select select "sole_proprietor"
click at [120, 58] on select "Select A member of a limited liability company (LLC) or limited liability partn…" at bounding box center [164, 64] width 88 height 12
click at [371, 154] on button "Save & Close" at bounding box center [375, 151] width 41 height 13
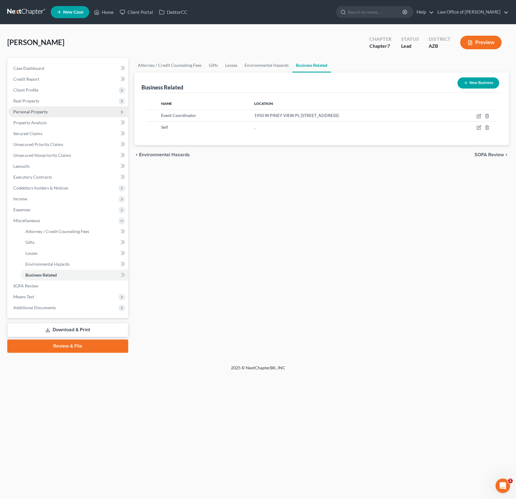
click at [46, 113] on span "Personal Property" at bounding box center [30, 111] width 34 height 5
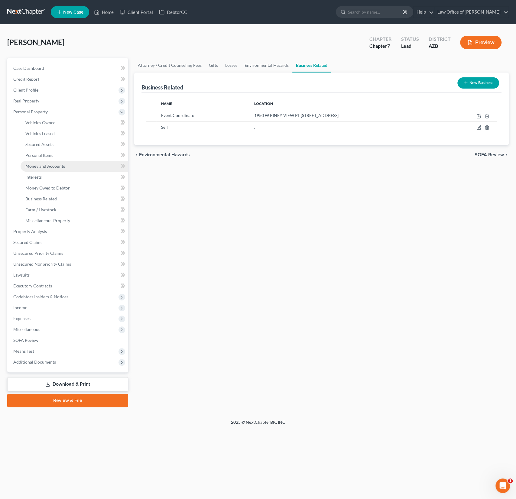
click at [51, 170] on link "Money and Accounts" at bounding box center [75, 166] width 108 height 11
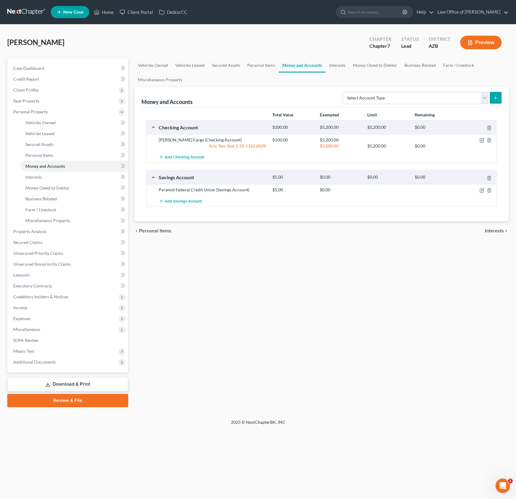
click at [210, 339] on div "Vehicles Owned Vehicles Leased Secured Assets Personal Items Money and Accounts…" at bounding box center [321, 232] width 380 height 349
click at [34, 348] on span "Means Test" at bounding box center [23, 350] width 21 height 5
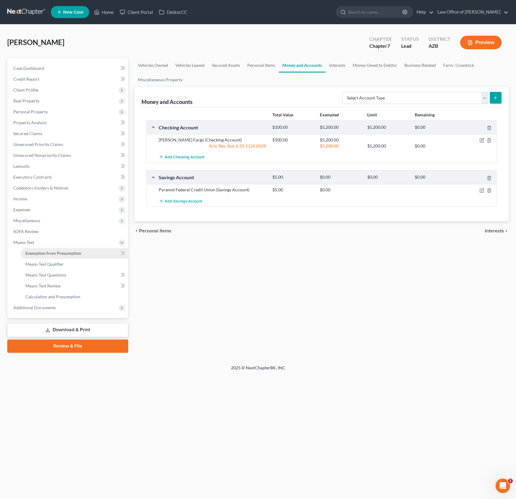
click at [44, 257] on link "Exemption from Presumption" at bounding box center [75, 253] width 108 height 11
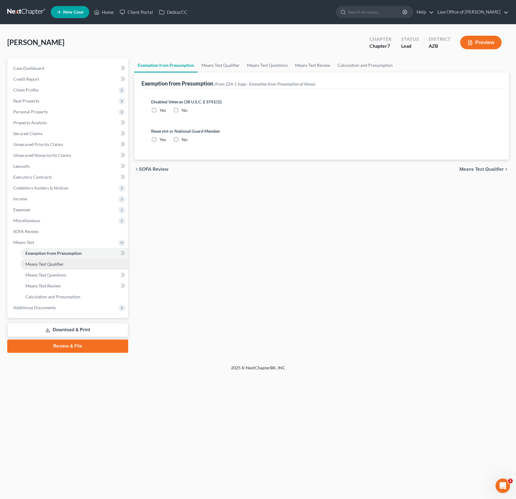
click at [62, 261] on span "Means Test Qualifier" at bounding box center [44, 263] width 38 height 5
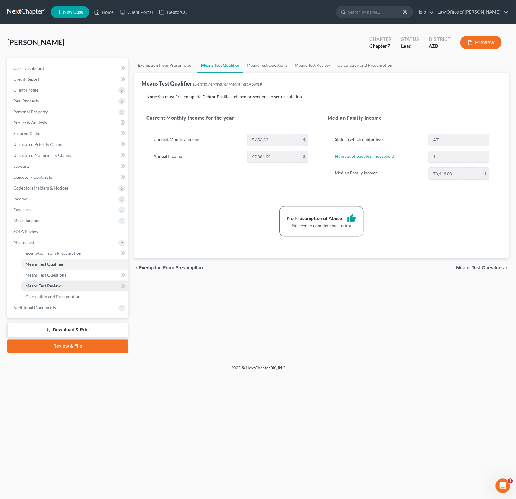
click at [60, 280] on link "Means Test Review" at bounding box center [75, 285] width 108 height 11
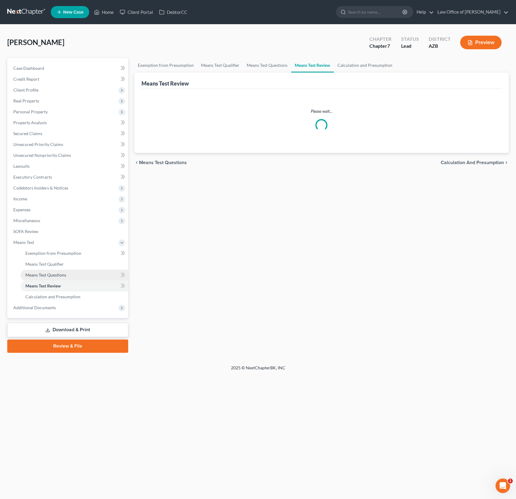
click at [57, 277] on span "Means Test Questions" at bounding box center [45, 274] width 41 height 5
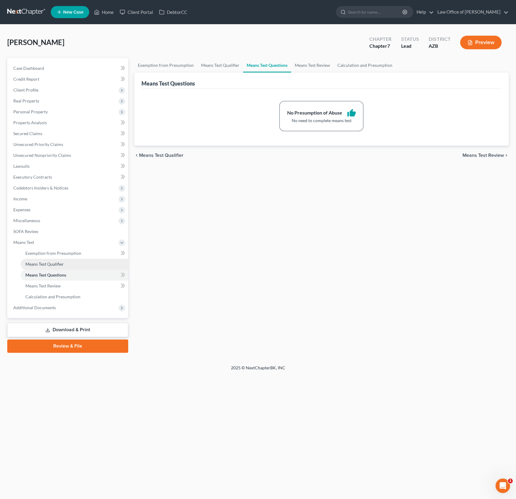
click at [54, 267] on link "Means Test Qualifier" at bounding box center [75, 264] width 108 height 11
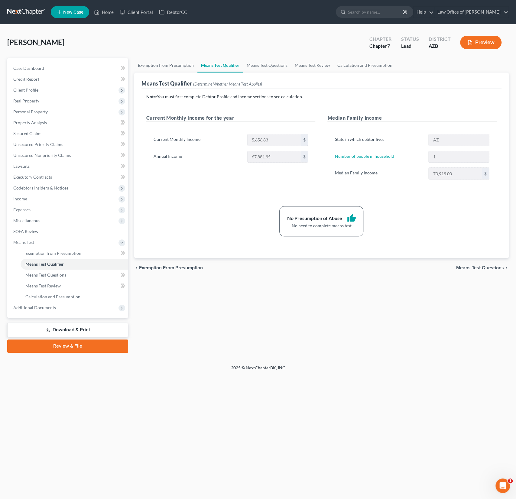
click at [218, 345] on div "Exemption from Presumption Means Test Qualifier Means Test Questions Means Test…" at bounding box center [321, 205] width 380 height 295
click at [99, 332] on link "Download & Print" at bounding box center [67, 330] width 121 height 14
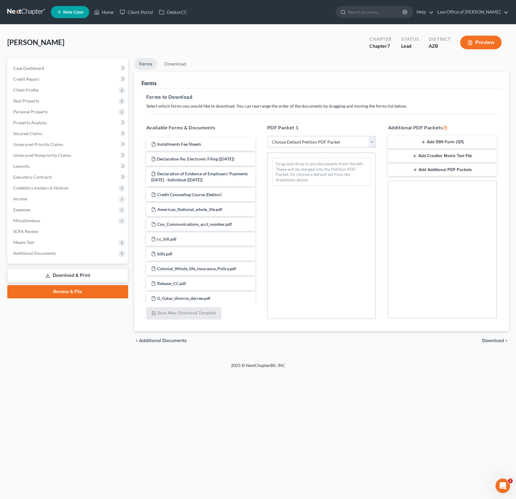
click at [311, 143] on select "Choose Default Petition PDF Packet Complete Bankruptcy Petition (all forms and …" at bounding box center [321, 142] width 109 height 12
select select "0"
click at [267, 136] on select "Choose Default Petition PDF Packet Complete Bankruptcy Petition (all forms and …" at bounding box center [321, 142] width 109 height 12
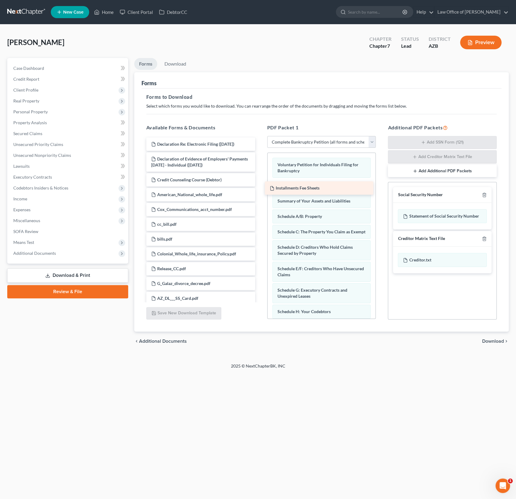
drag, startPoint x: 187, startPoint y: 142, endPoint x: 311, endPoint y: 184, distance: 130.6
click at [260, 184] on div "Installments Fee Sheets Installments Fee Sheets Declaration Re: Electronic Fili…" at bounding box center [200, 475] width 118 height 677
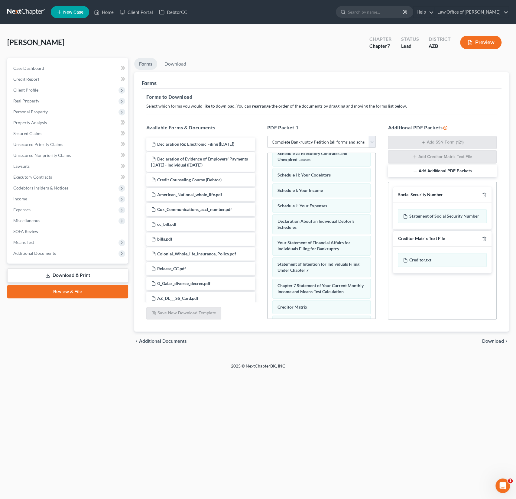
scroll to position [215, 0]
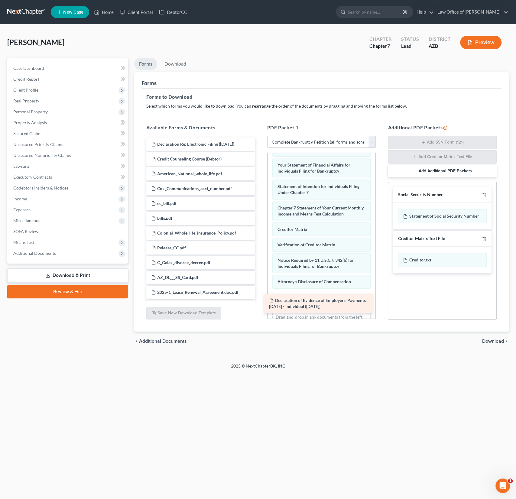
drag, startPoint x: 213, startPoint y: 160, endPoint x: 333, endPoint y: 305, distance: 188.5
click at [260, 305] on div "Declaration of Evidence of Employers' Payments [DATE] - Individual ([DATE]) Dec…" at bounding box center [200, 465] width 118 height 656
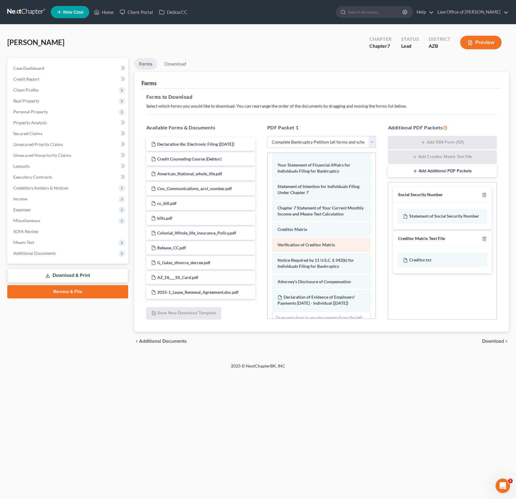
scroll to position [242, 0]
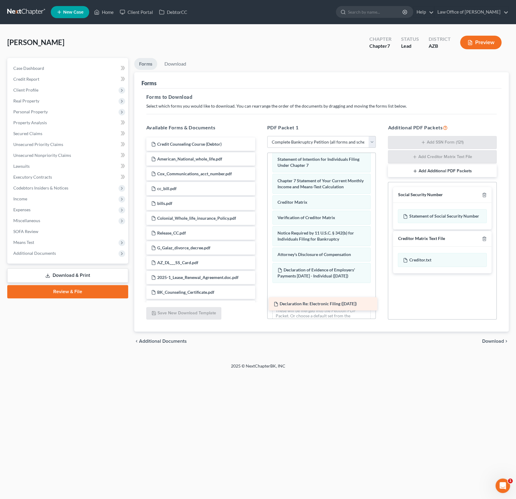
drag, startPoint x: 193, startPoint y: 146, endPoint x: 315, endPoint y: 306, distance: 201.5
click at [260, 306] on div "Declaration Re: Electronic Filing ([DATE]) Declaration Re: Electronic Filing ([…" at bounding box center [200, 457] width 118 height 641
click at [491, 341] on span "Download" at bounding box center [493, 341] width 22 height 5
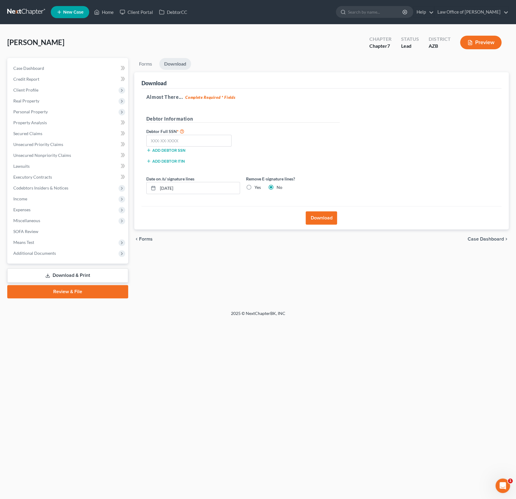
click at [254, 187] on label "Yes" at bounding box center [257, 187] width 6 height 6
click at [257, 187] on input "Yes" at bounding box center [259, 186] width 4 height 4
radio input "true"
radio input "false"
click at [319, 218] on button "Download" at bounding box center [320, 217] width 31 height 13
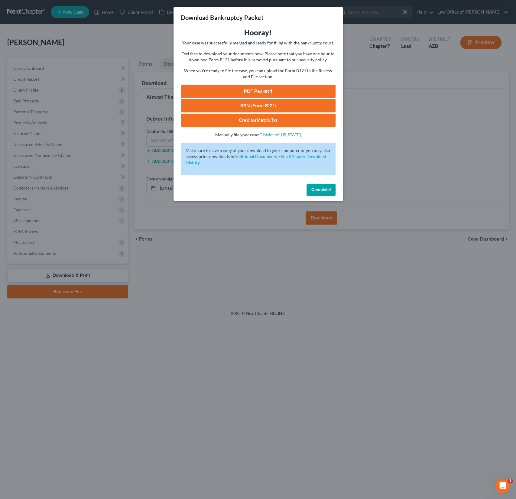
click at [259, 89] on link "PDF Packet 1" at bounding box center [258, 91] width 155 height 13
click at [322, 195] on button "Complete!" at bounding box center [320, 190] width 29 height 12
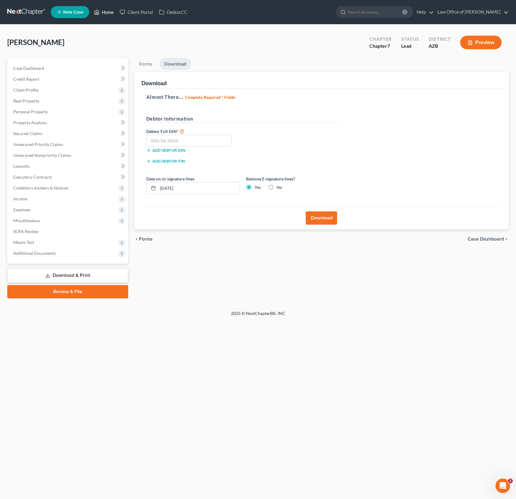
click at [107, 13] on link "Home" at bounding box center [104, 12] width 26 height 11
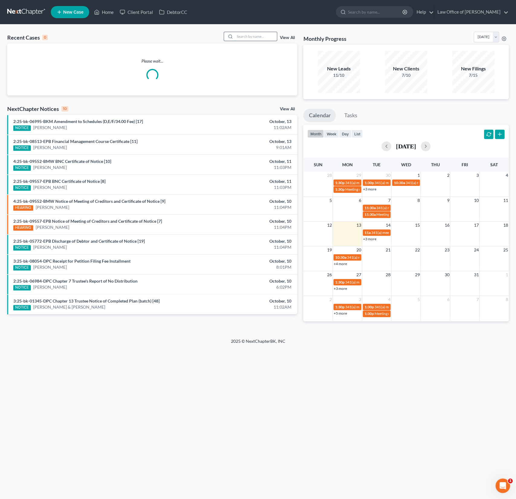
click at [255, 37] on input "search" at bounding box center [255, 36] width 42 height 9
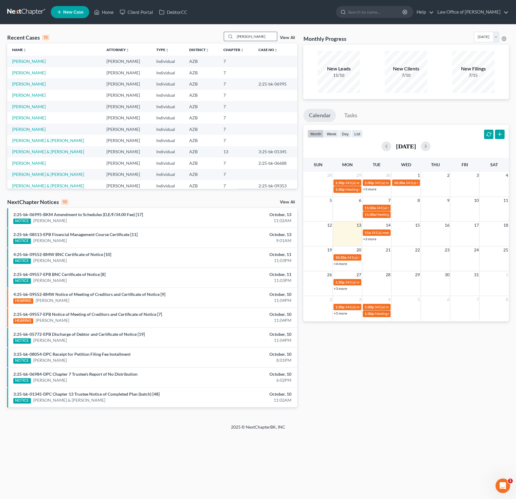
type input "[PERSON_NAME]"
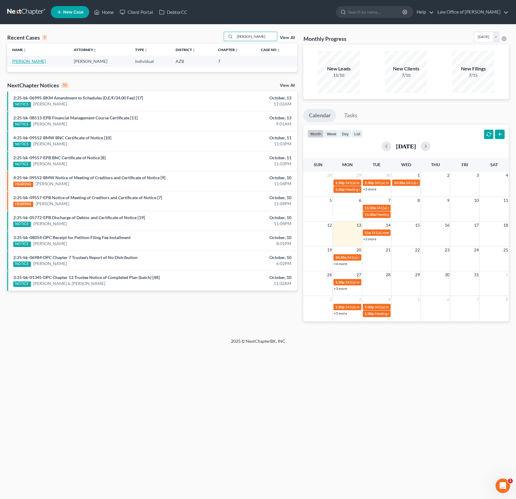
click at [25, 61] on link "[PERSON_NAME]" at bounding box center [29, 61] width 34 height 5
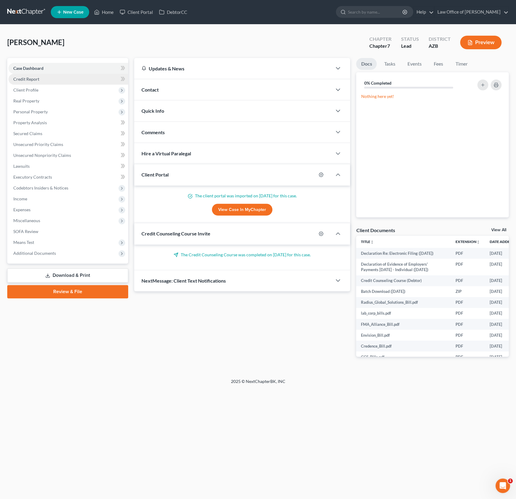
click at [43, 75] on link "Credit Report" at bounding box center [68, 79] width 120 height 11
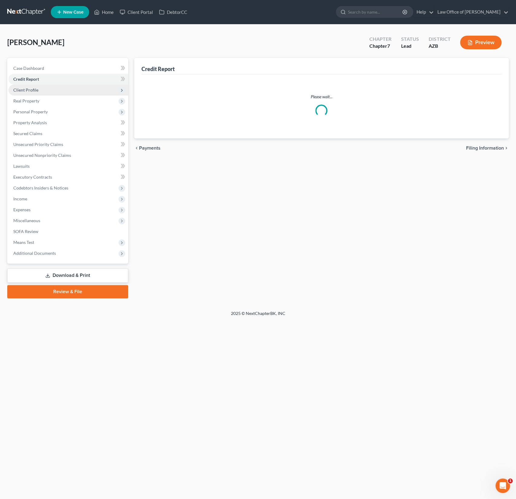
click at [32, 92] on span "Client Profile" at bounding box center [68, 90] width 120 height 11
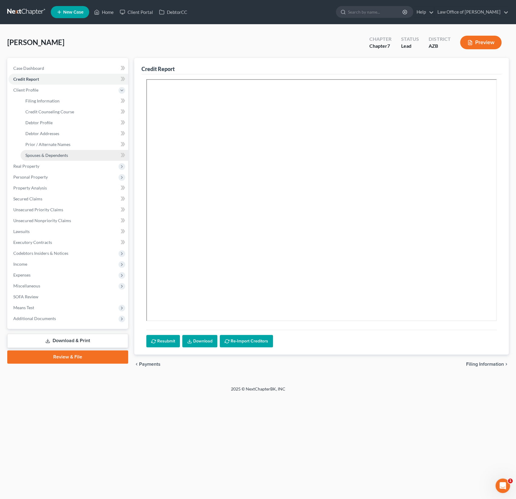
click at [45, 155] on span "Spouses & Dependents" at bounding box center [46, 155] width 43 height 5
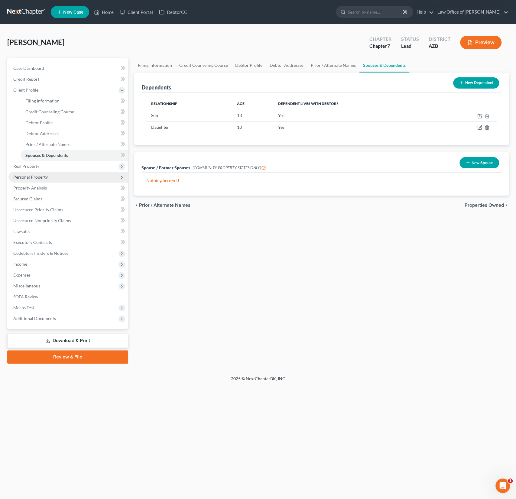
click at [32, 176] on span "Personal Property" at bounding box center [30, 176] width 34 height 5
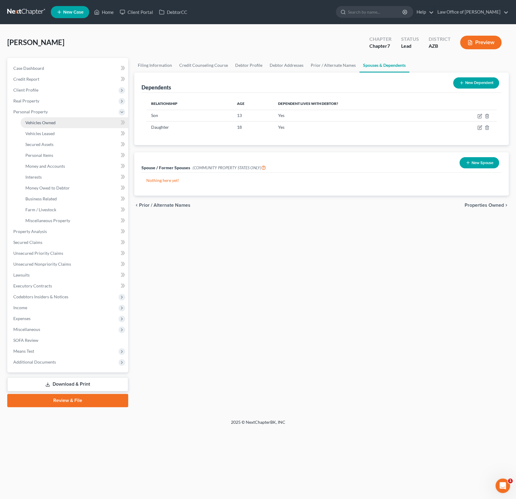
click at [40, 123] on span "Vehicles Owned" at bounding box center [40, 122] width 30 height 5
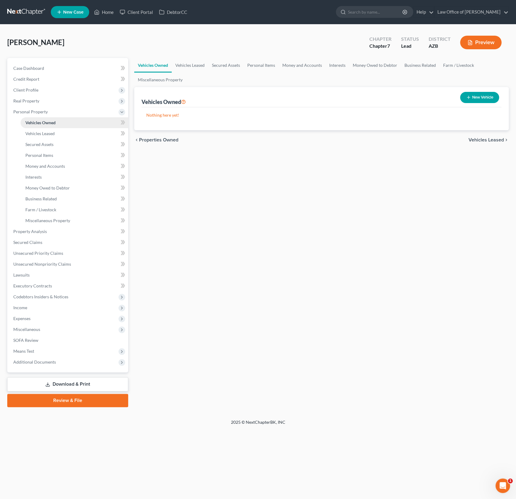
click at [46, 127] on link "Vehicles Owned" at bounding box center [75, 122] width 108 height 11
click at [45, 134] on span "Vehicles Leased" at bounding box center [39, 133] width 29 height 5
click at [50, 124] on span "Vehicles Owned" at bounding box center [40, 122] width 30 height 5
click at [478, 97] on button "New Vehicle" at bounding box center [479, 97] width 39 height 11
select select "0"
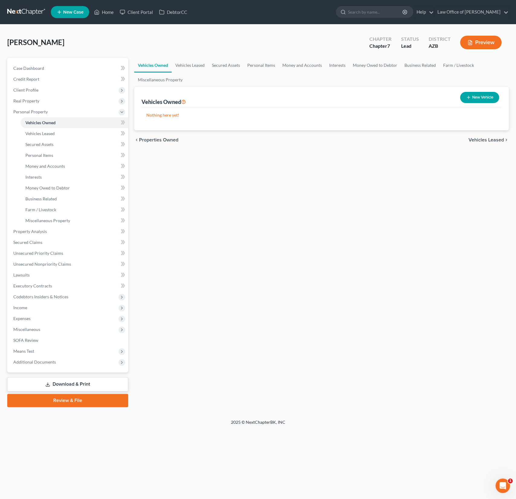
select select "0"
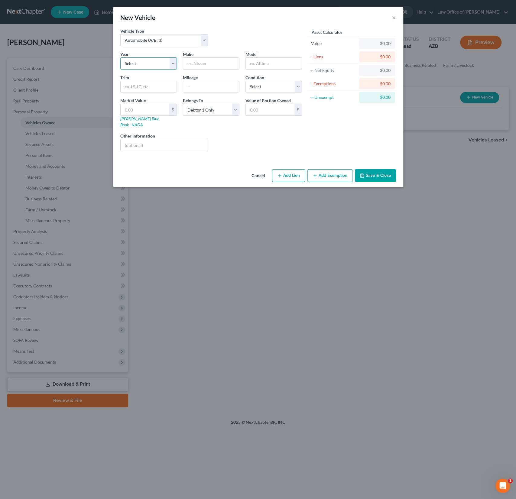
click at [160, 65] on select "Select 2026 2025 2024 2023 2022 2021 2020 2019 2018 2017 2016 2015 2014 2013 20…" at bounding box center [148, 63] width 56 height 12
select select "11"
click at [120, 57] on select "Select 2026 2025 2024 2023 2022 2021 2020 2019 2018 2017 2016 2015 2014 2013 20…" at bounding box center [148, 63] width 56 height 12
click at [202, 61] on input "text" at bounding box center [211, 63] width 56 height 11
click at [206, 61] on input "text" at bounding box center [211, 63] width 56 height 11
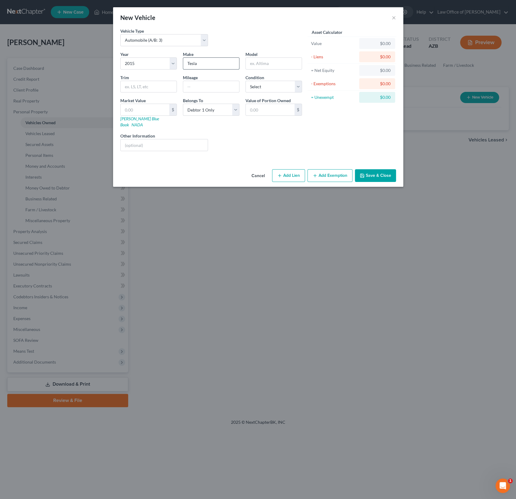
type input "Tesla"
type input "Model S"
click at [153, 85] on input "text" at bounding box center [149, 86] width 56 height 11
click at [267, 87] on select "Select Excellent Very Good Good Fair Poor" at bounding box center [273, 87] width 56 height 12
select select "2"
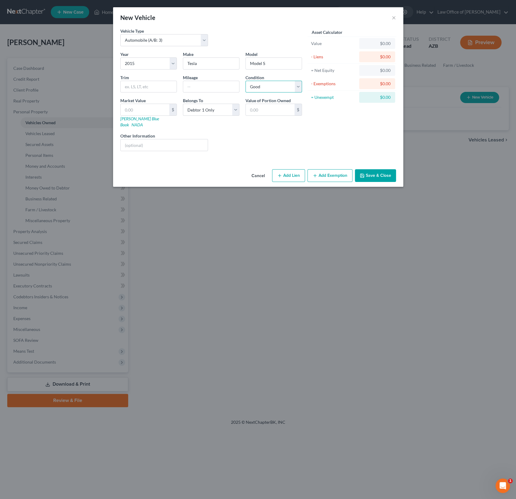
click at [245, 81] on select "Select Excellent Very Good Good Fair Poor" at bounding box center [273, 87] width 56 height 12
click at [136, 107] on input "text" at bounding box center [145, 109] width 49 height 11
type input "1"
type input "1.00"
type input "14"
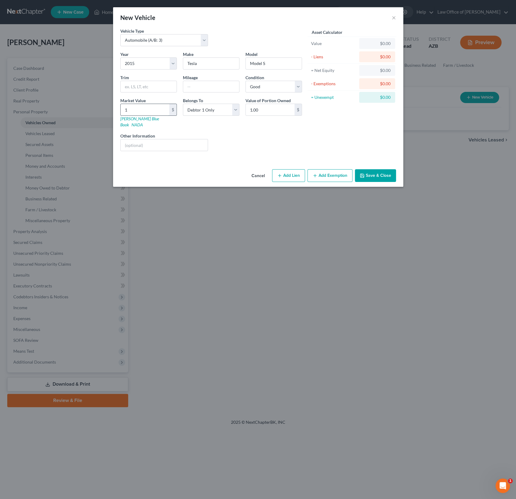
type input "14.00"
type input "141"
type input "141.00"
type input "1413"
type input "1,413.00"
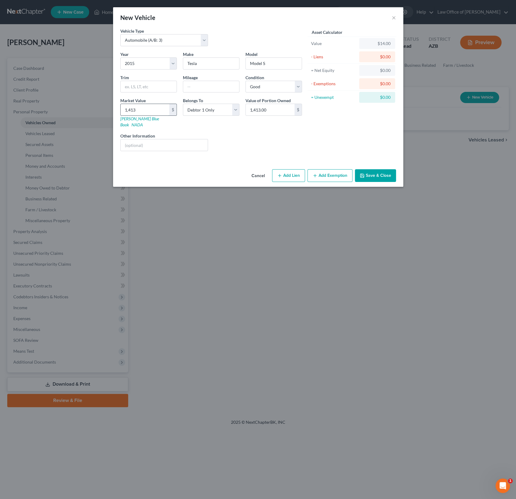
type input "1,4138"
type input "14,138.00"
type input "14,138"
click at [333, 169] on button "Add Exemption" at bounding box center [329, 175] width 45 height 13
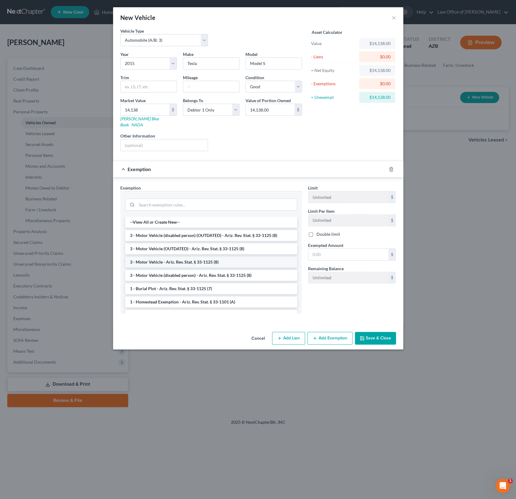
click at [176, 256] on li "3 - Motor Vehicle - Ariz. Rev. Stat. § 33-1125 (8)" at bounding box center [211, 261] width 172 height 11
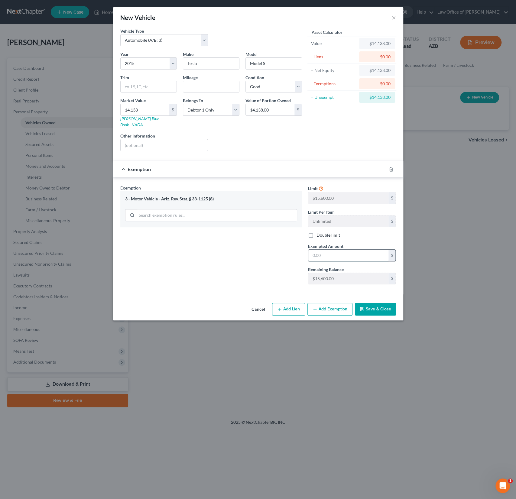
click at [346, 250] on input "text" at bounding box center [348, 255] width 80 height 11
type input "15,600"
click at [375, 303] on button "Save & Close" at bounding box center [375, 309] width 41 height 13
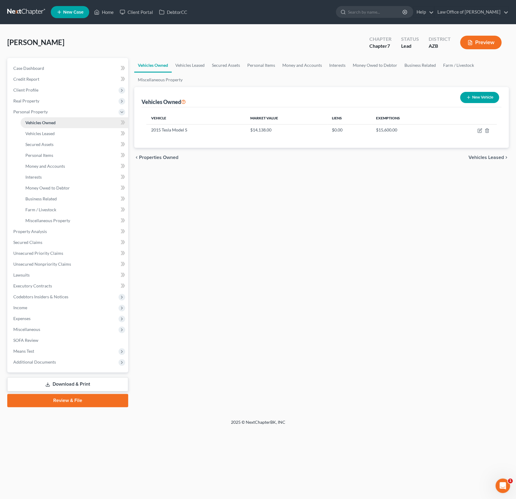
click at [37, 127] on link "Vehicles Owned" at bounding box center [75, 122] width 108 height 11
click at [50, 220] on span "Miscellaneous Property" at bounding box center [47, 220] width 45 height 5
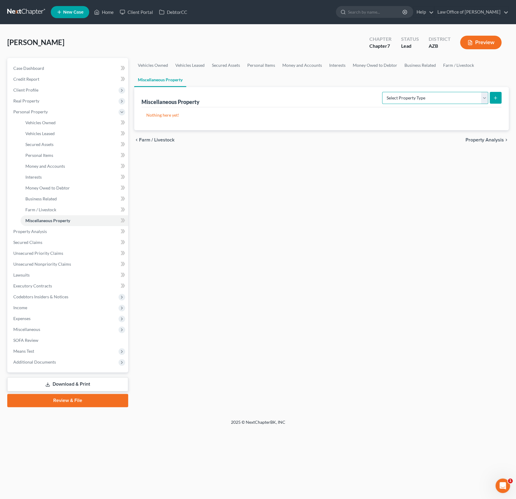
click at [439, 98] on select "Select Property Type Assigned for Creditor Benefit [DATE] (SOFA: 12) Holding fo…" at bounding box center [435, 98] width 106 height 12
select select "transferred"
click at [382, 92] on select "Select Property Type Assigned for Creditor Benefit [DATE] (SOFA: 12) Holding fo…" at bounding box center [435, 98] width 106 height 12
click at [495, 98] on line "submit" at bounding box center [495, 98] width 3 height 0
select select "Ordinary ([DATE])"
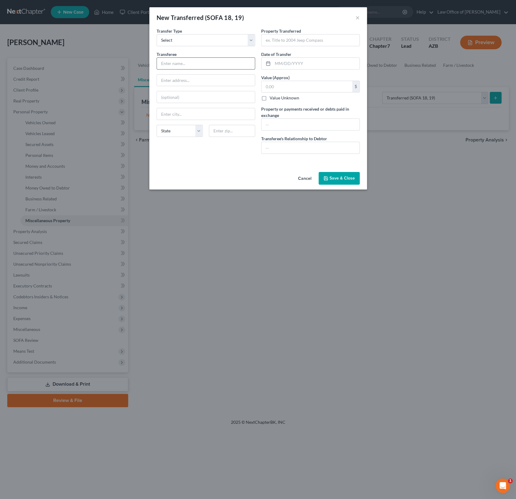
click at [179, 64] on input "text" at bounding box center [206, 63] width 98 height 11
click at [290, 41] on input "text" at bounding box center [310, 39] width 98 height 11
click at [288, 41] on input "2015 Mitsbuish Outlander" at bounding box center [310, 39] width 98 height 11
type input "2015 Mitsubishi Outlander"
click at [293, 58] on input "text" at bounding box center [315, 63] width 87 height 11
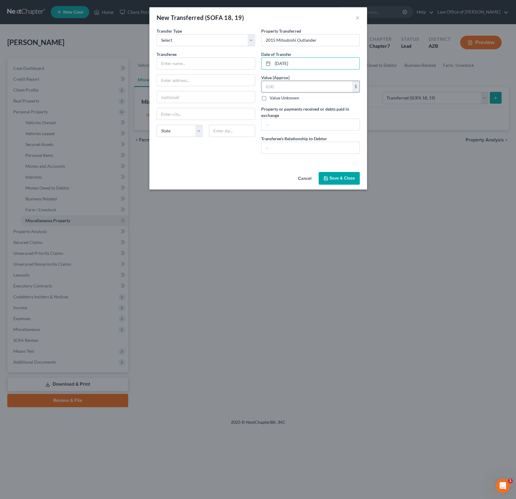
type input "[DATE]"
click at [274, 88] on input "text" at bounding box center [306, 86] width 91 height 11
type input "7,500"
click at [272, 125] on input "text" at bounding box center [310, 124] width 98 height 11
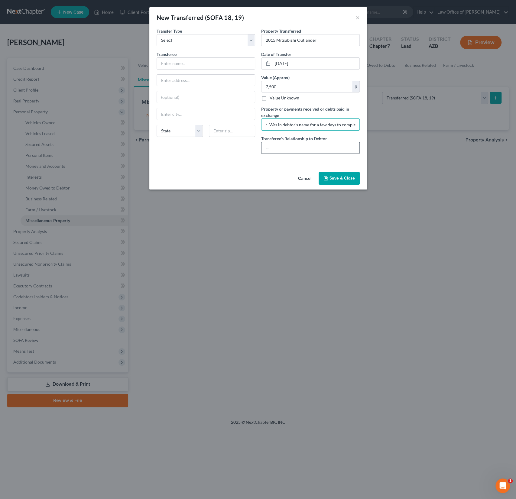
type input "Ex Spouse paid for vehicle for [DEMOGRAPHIC_DATA] daughter. Was in debtor's nam…"
click at [275, 146] on input "text" at bounding box center [310, 147] width 98 height 11
type input "Daughter"
click at [177, 67] on input "text" at bounding box center [206, 63] width 98 height 11
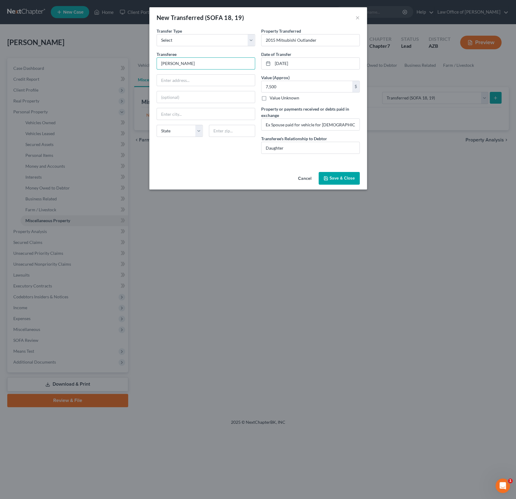
type input "[PERSON_NAME]"
click at [348, 174] on button "Save & Close" at bounding box center [338, 178] width 41 height 13
